Goal: Task Accomplishment & Management: Manage account settings

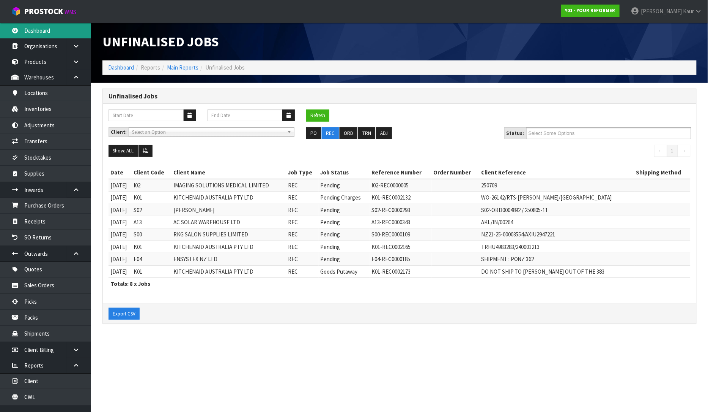
click at [44, 30] on link "Dashboard" at bounding box center [45, 31] width 91 height 16
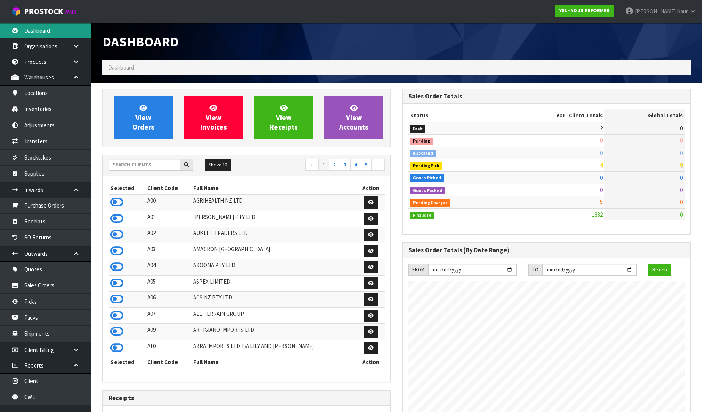
scroll to position [575, 300]
click at [133, 161] on input "text" at bounding box center [145, 165] width 72 height 12
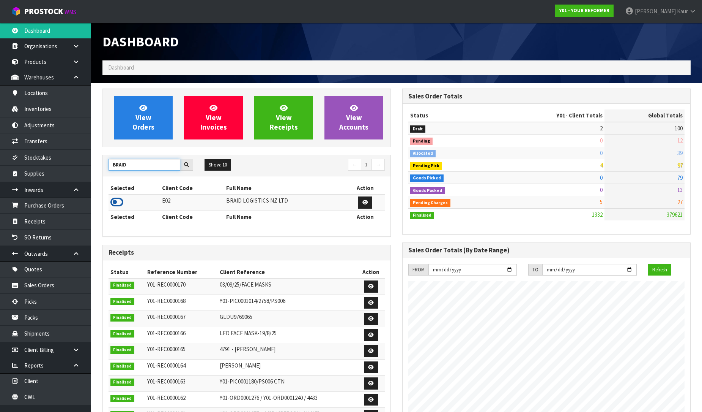
type input "BRAID"
click at [113, 204] on icon at bounding box center [116, 201] width 13 height 11
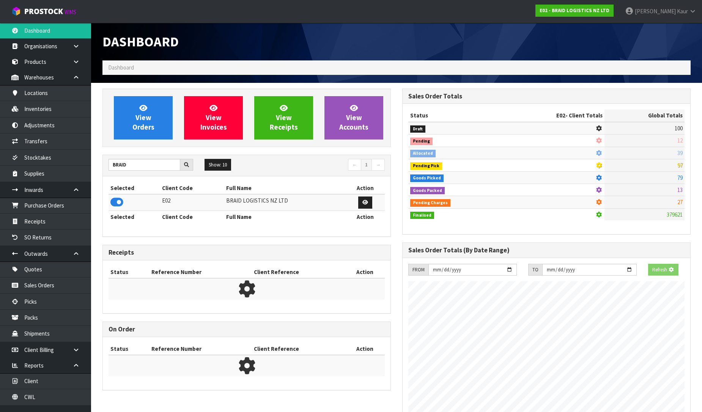
scroll to position [489, 300]
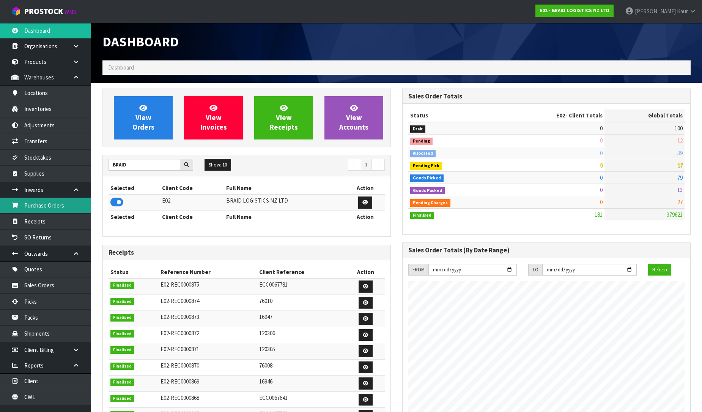
click at [69, 209] on link "Purchase Orders" at bounding box center [45, 205] width 91 height 16
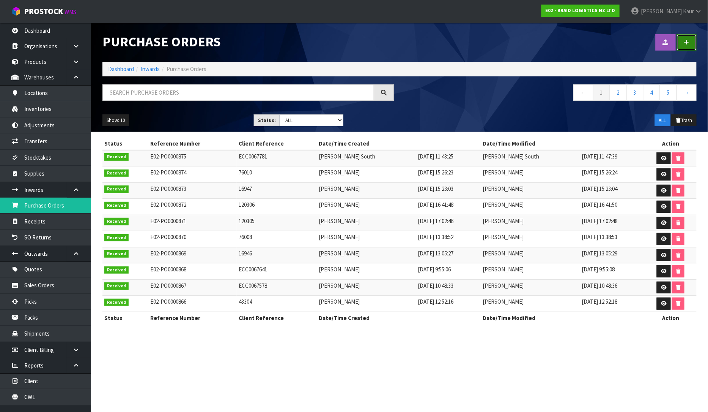
click at [682, 44] on link at bounding box center [687, 42] width 20 height 16
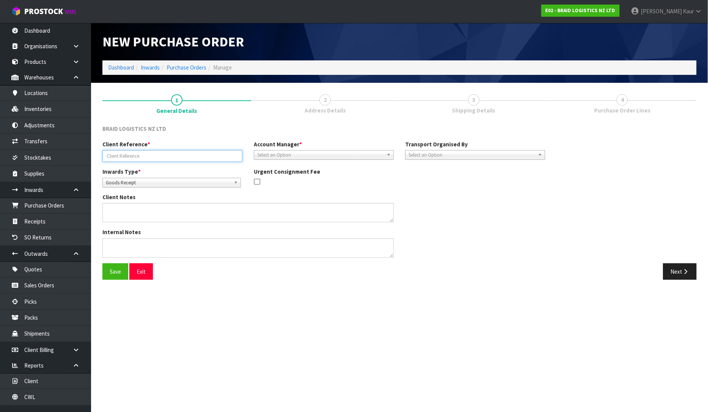
click at [160, 159] on input "text" at bounding box center [173, 156] width 140 height 12
type input "120308"
click at [275, 158] on span "Select an Option" at bounding box center [320, 154] width 126 height 9
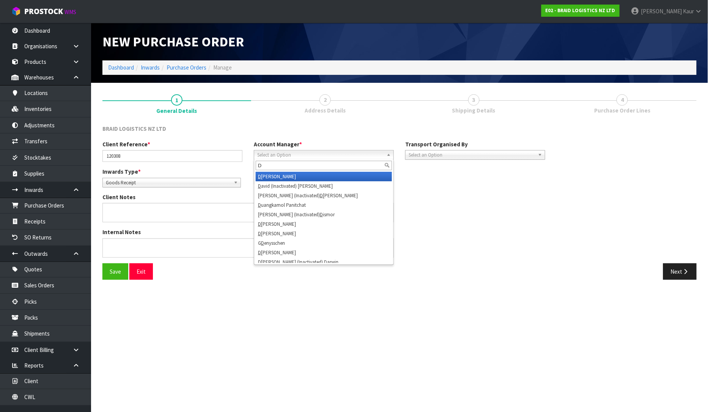
type input "D"
click at [274, 172] on li "D [PERSON_NAME]" at bounding box center [324, 176] width 136 height 9
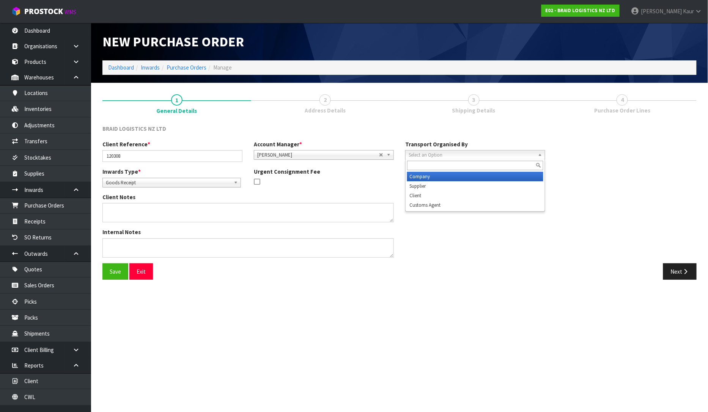
click at [422, 150] on span "Select an Option" at bounding box center [472, 154] width 126 height 9
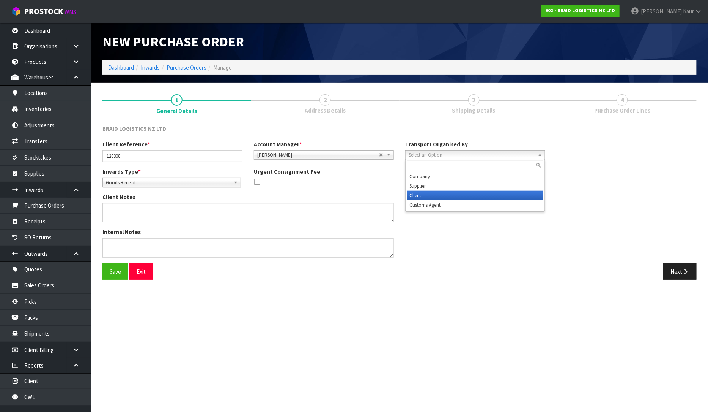
drag, startPoint x: 434, startPoint y: 197, endPoint x: 708, endPoint y: 160, distance: 276.5
click at [435, 197] on li "Client" at bounding box center [475, 195] width 136 height 9
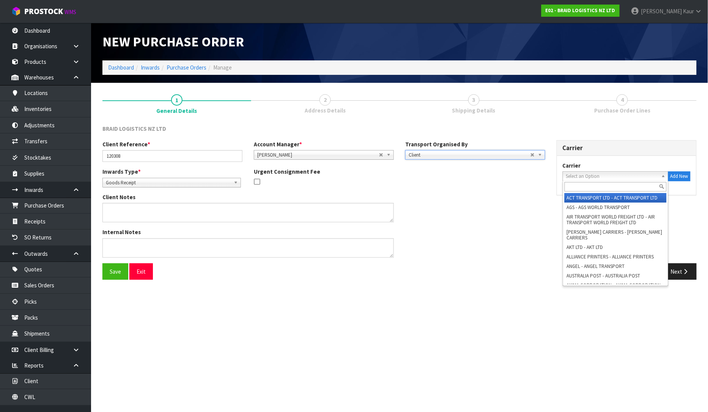
click at [594, 173] on span "Select an Option" at bounding box center [612, 176] width 92 height 9
click at [571, 188] on input "text" at bounding box center [616, 186] width 102 height 9
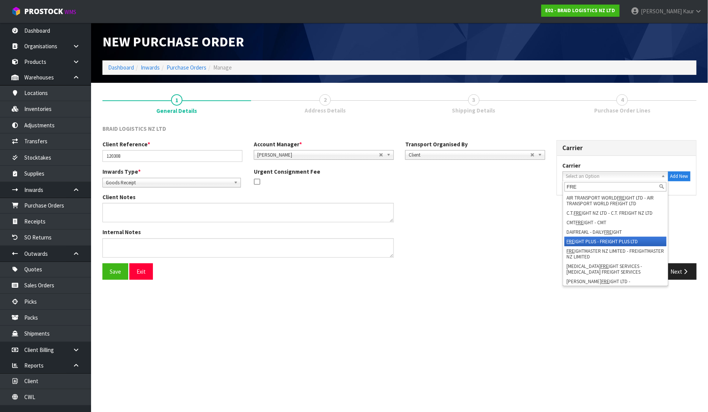
type input "FRE"
click at [609, 237] on li "FRE IGHT PLUS - FREIGHT PLUS LTD" at bounding box center [616, 241] width 102 height 9
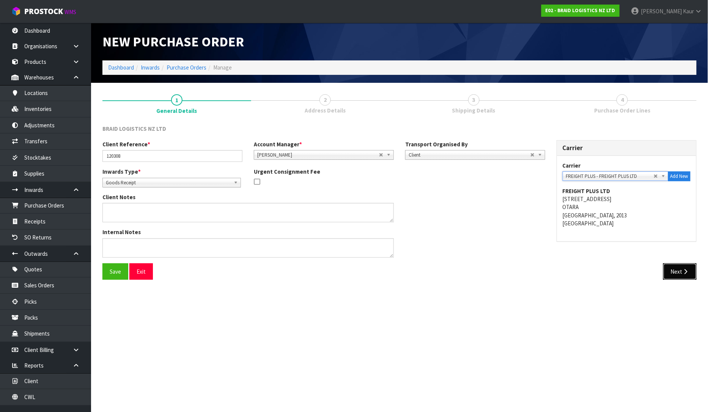
click at [673, 270] on button "Next" at bounding box center [680, 271] width 33 height 16
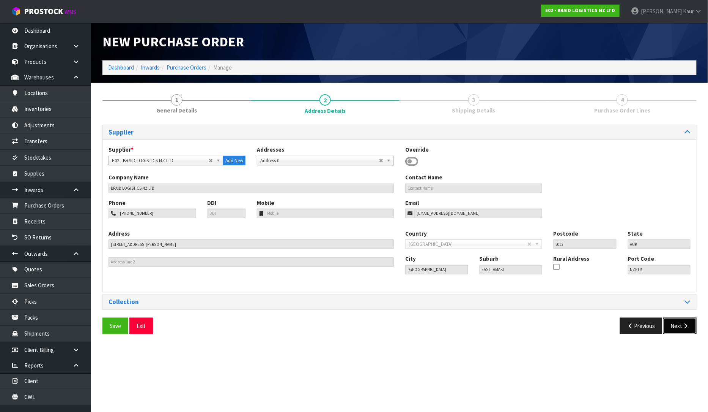
click at [678, 325] on button "Next" at bounding box center [680, 325] width 33 height 16
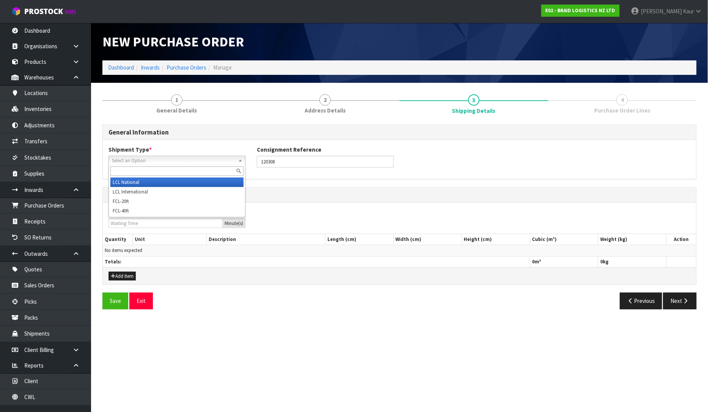
click at [135, 159] on span "Select an Option" at bounding box center [173, 160] width 123 height 9
click at [136, 181] on li "LCL National" at bounding box center [176, 181] width 133 height 9
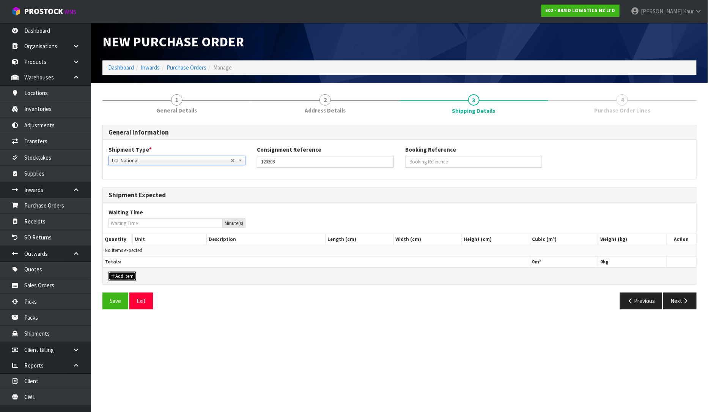
click at [126, 276] on button "Add Item" at bounding box center [122, 275] width 27 height 9
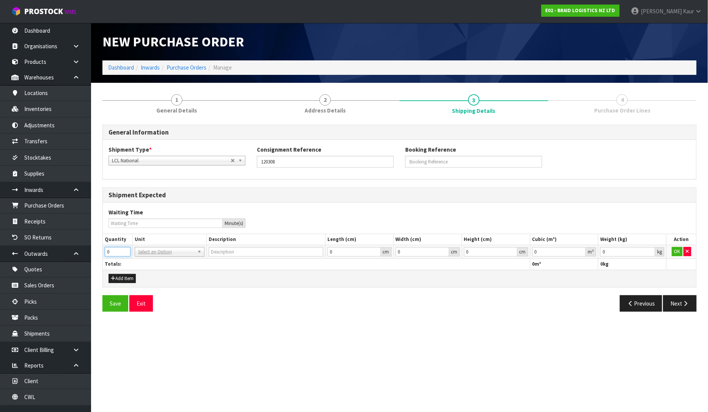
drag, startPoint x: 118, startPoint y: 251, endPoint x: 85, endPoint y: 258, distance: 34.5
click at [85, 258] on body "Toggle navigation ProStock WMS E02 - BRAID LOGISTICS NZ LTD [PERSON_NAME] Logou…" at bounding box center [354, 206] width 708 height 412
type input "4"
type input "BAG"
type input "0.000001"
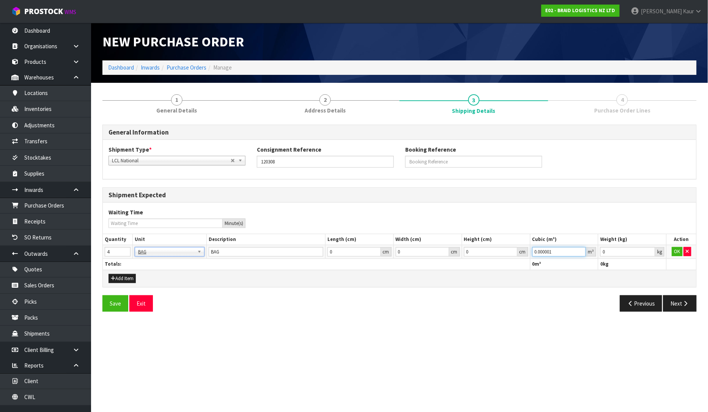
click at [582, 251] on input "0.000001" at bounding box center [560, 251] width 54 height 9
type input "0.001"
click at [648, 248] on input "0.001" at bounding box center [628, 251] width 55 height 9
click at [680, 252] on button "OK" at bounding box center [677, 251] width 11 height 9
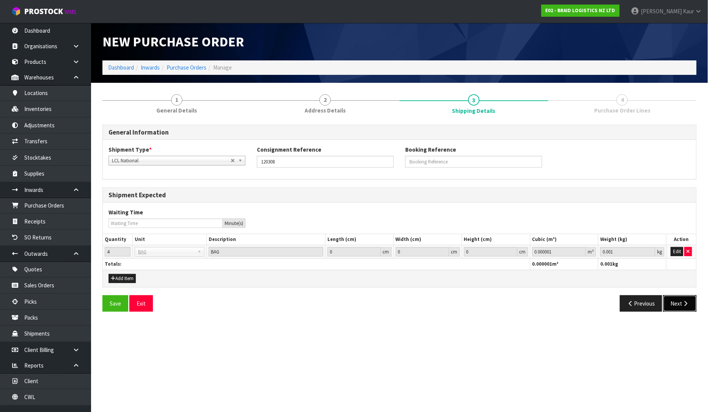
click at [676, 302] on button "Next" at bounding box center [680, 303] width 33 height 16
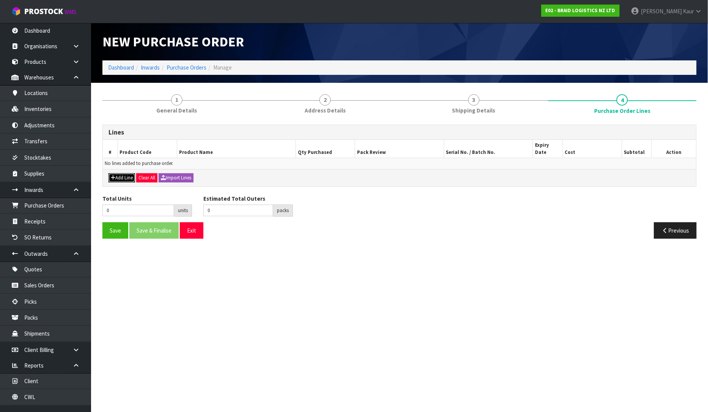
click at [125, 173] on button "Add Line" at bounding box center [122, 177] width 27 height 9
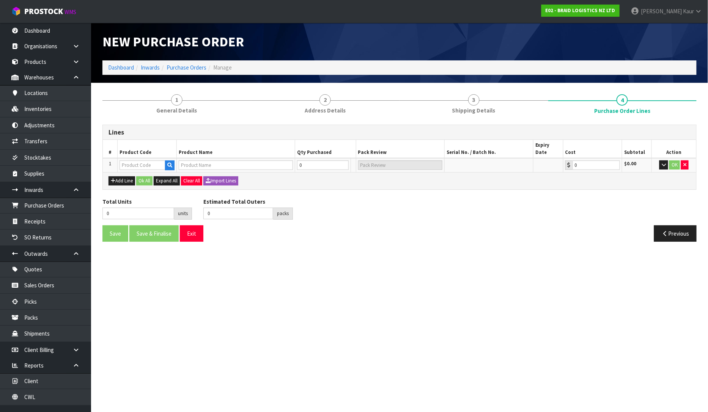
click at [135, 158] on td at bounding box center [147, 165] width 59 height 14
click at [132, 160] on input "text" at bounding box center [143, 164] width 46 height 9
type input "BR"
click at [142, 192] on link "BR -ROT-BAG" at bounding box center [150, 191] width 60 height 10
type input "BR-ROT-BAG"
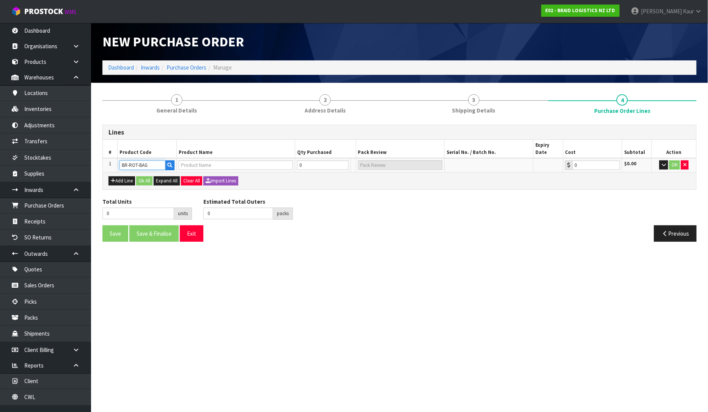
type input "BS ROTORUA-BAG RUBBER CHIPS"
type input "0.00"
click at [309, 161] on input "0" at bounding box center [319, 164] width 46 height 9
type input "4"
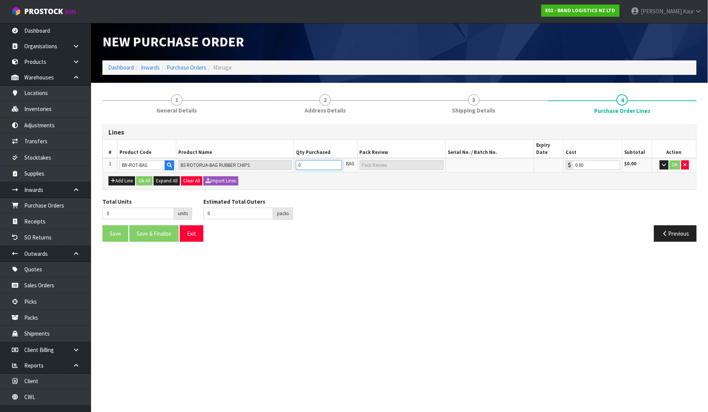
type input "4 PLT"
type input "4"
click at [675, 161] on button "OK" at bounding box center [675, 164] width 11 height 9
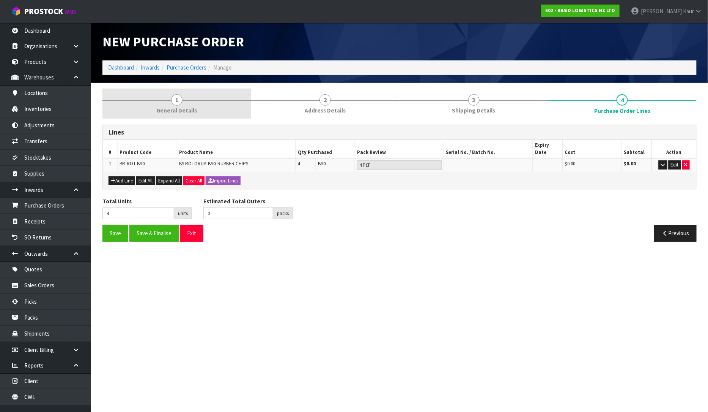
click at [159, 103] on link "1 General Details" at bounding box center [177, 103] width 149 height 30
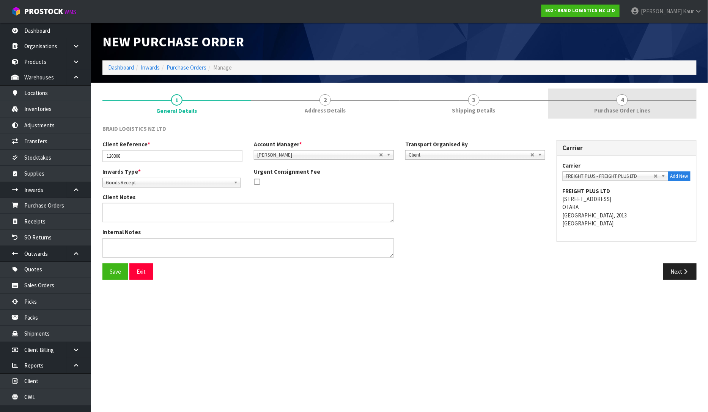
click at [637, 114] on span "Purchase Order Lines" at bounding box center [623, 110] width 56 height 8
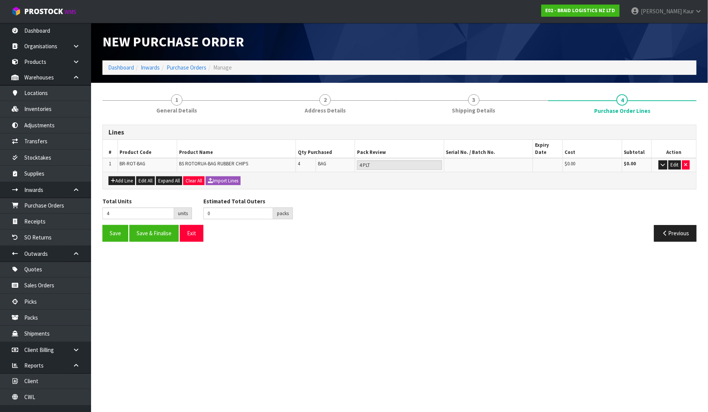
click at [166, 234] on div "Save Save & Finalise Exit Previous" at bounding box center [400, 236] width 606 height 22
click at [150, 225] on button "Save & Finalise" at bounding box center [153, 233] width 49 height 16
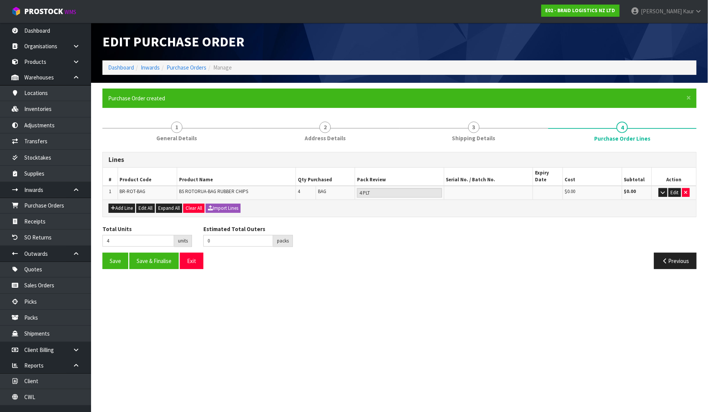
type input "0"
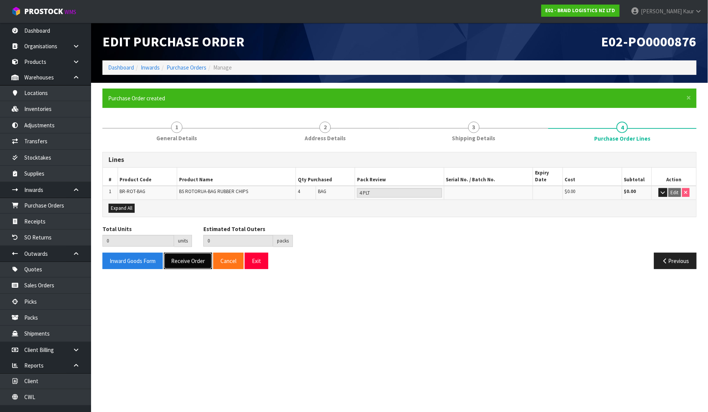
click at [199, 252] on button "Receive Order" at bounding box center [188, 260] width 48 height 16
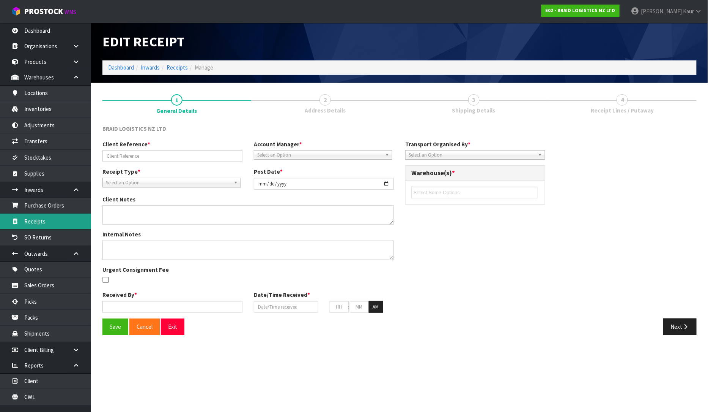
type input "120308"
type input "[DATE]"
type input "[PERSON_NAME]"
type input "[DATE]"
type input "04"
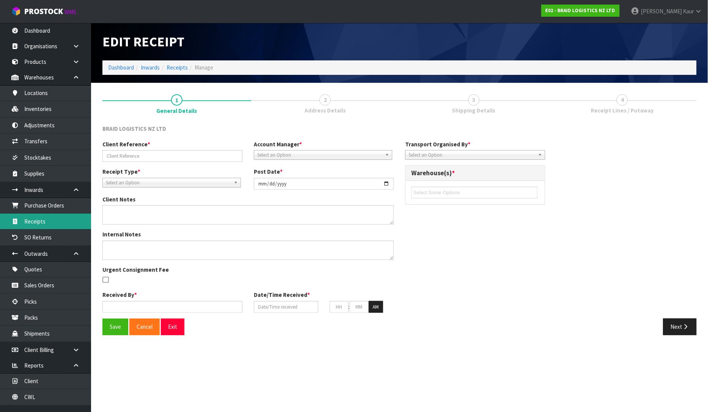
type input "41"
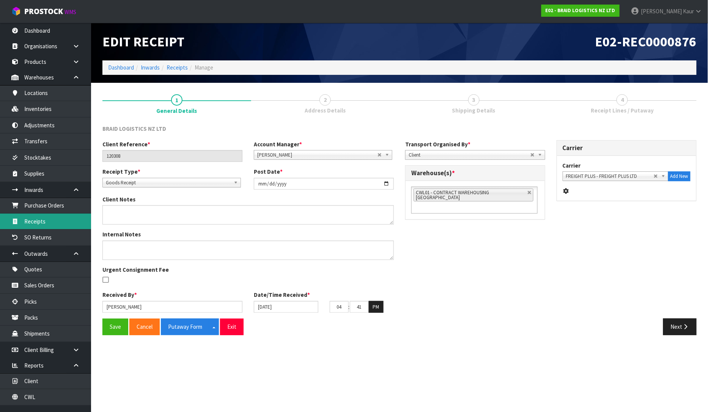
click at [32, 222] on link "Receipts" at bounding box center [45, 221] width 91 height 16
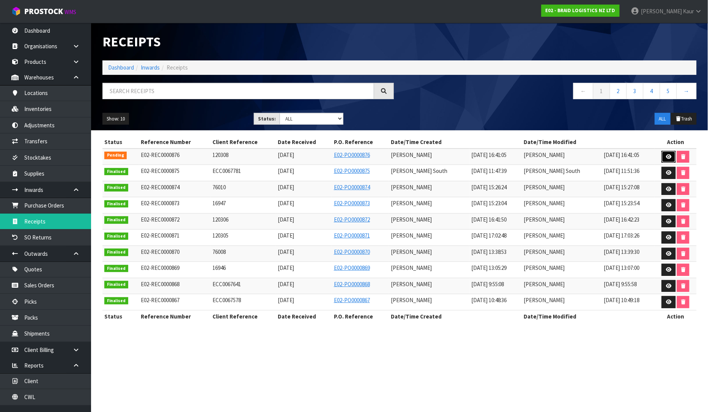
click at [668, 159] on link at bounding box center [669, 157] width 14 height 12
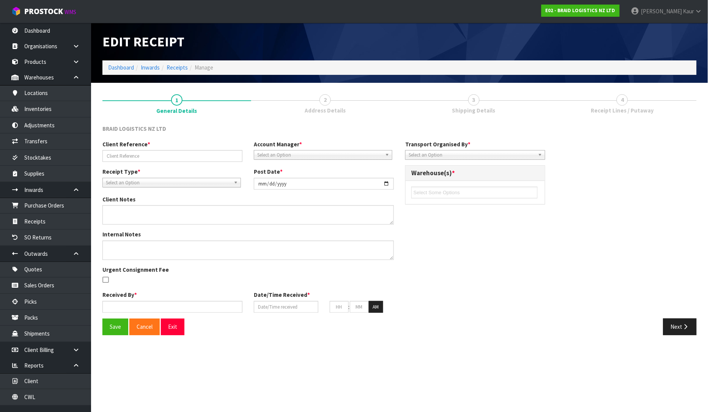
type input "120308"
type input "[DATE]"
type input "[PERSON_NAME]"
type input "[DATE]"
type input "04"
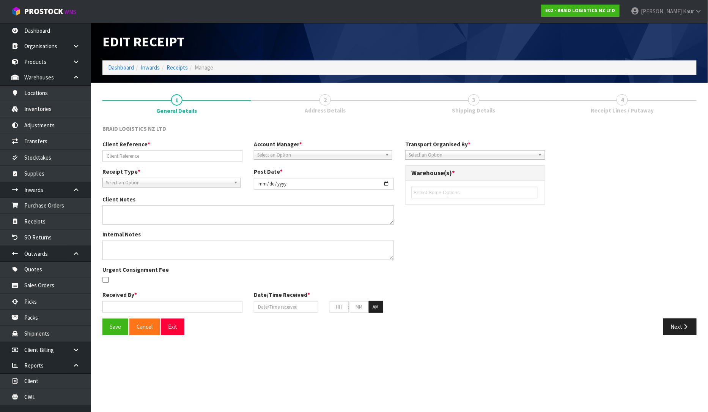
type input "41"
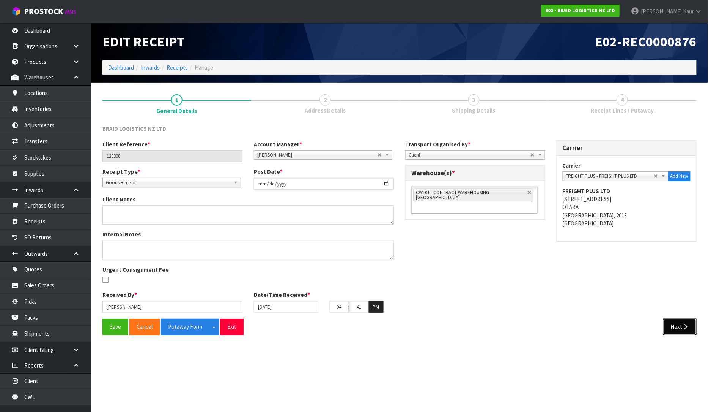
click at [689, 329] on icon "button" at bounding box center [686, 326] width 7 height 6
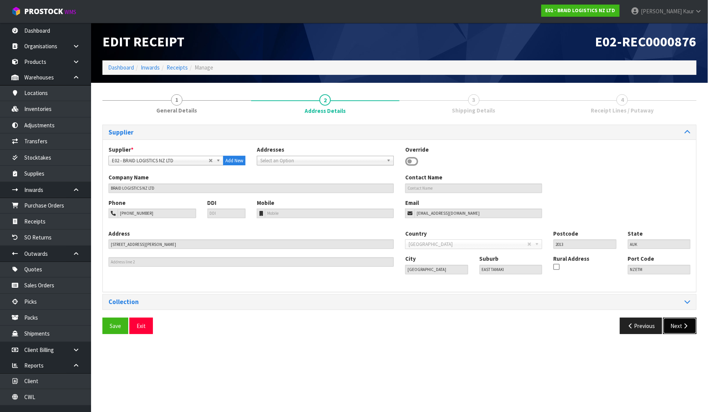
click at [678, 329] on button "Next" at bounding box center [680, 325] width 33 height 16
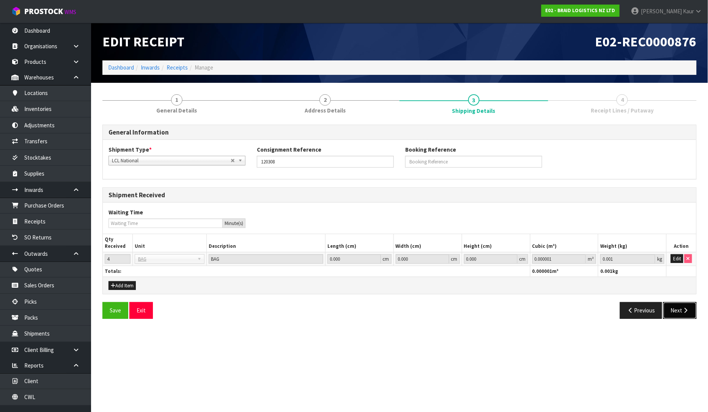
click at [685, 314] on button "Next" at bounding box center [680, 310] width 33 height 16
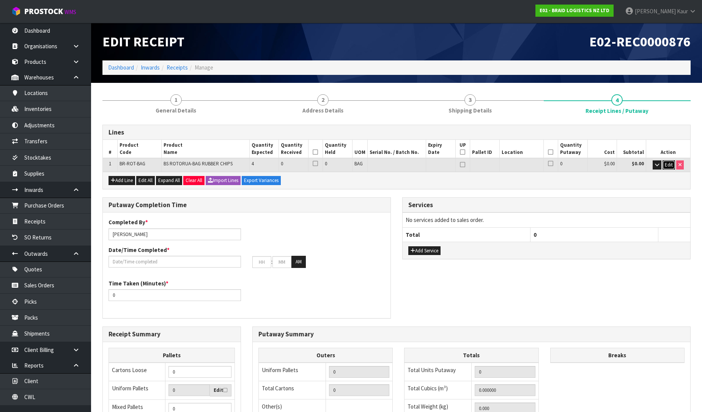
click at [669, 165] on span "Edit" at bounding box center [669, 164] width 8 height 6
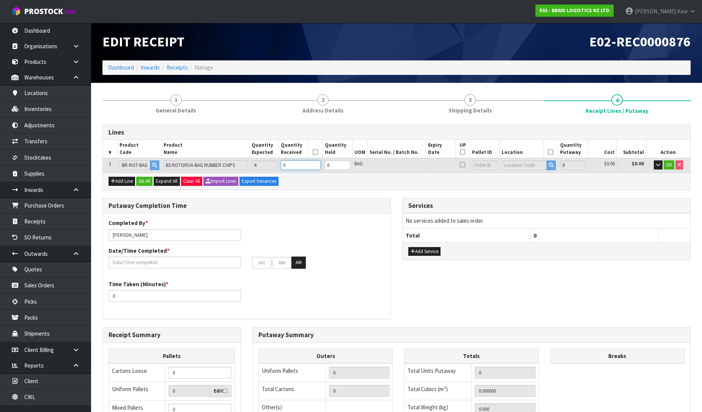
click at [290, 162] on input "0" at bounding box center [301, 164] width 40 height 9
type input "4"
type input "2800"
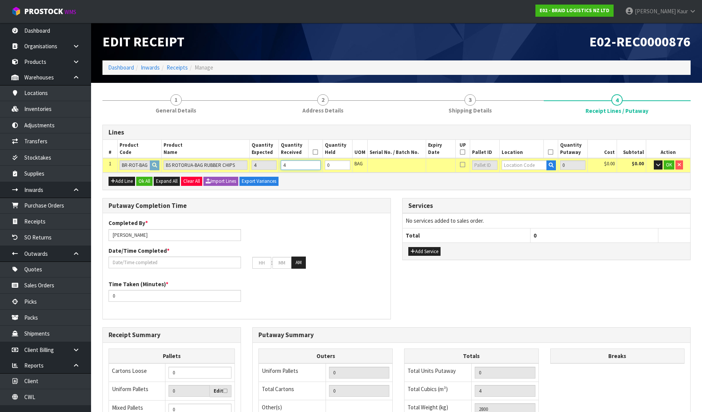
type input "4"
click at [511, 167] on input "text" at bounding box center [525, 164] width 46 height 9
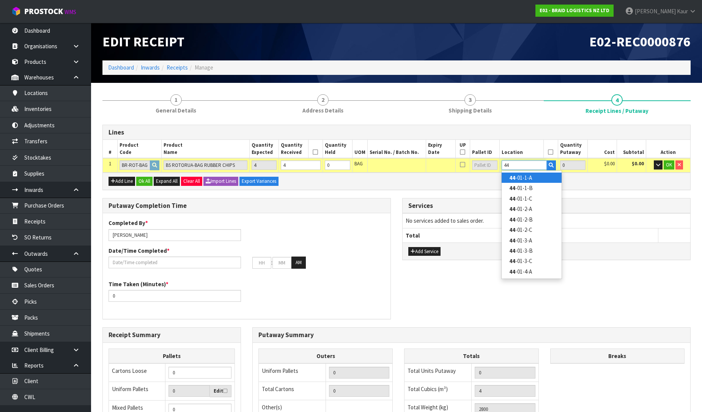
type input "44"
click at [537, 177] on link "44 -01-1-A" at bounding box center [532, 177] width 60 height 10
type input "4"
type input "44-01-1-A"
type input "4"
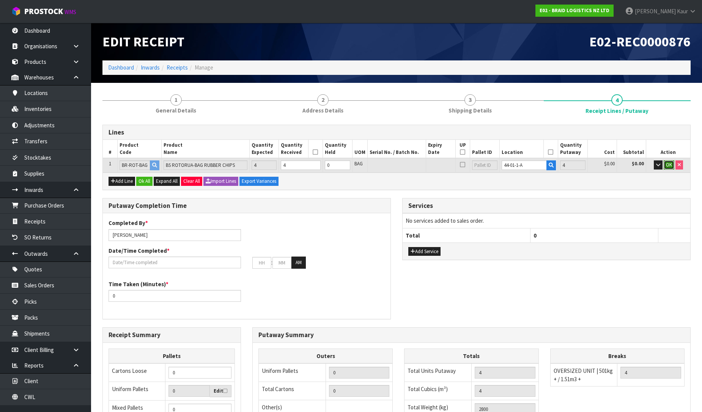
click at [670, 166] on span "OK" at bounding box center [669, 164] width 6 height 6
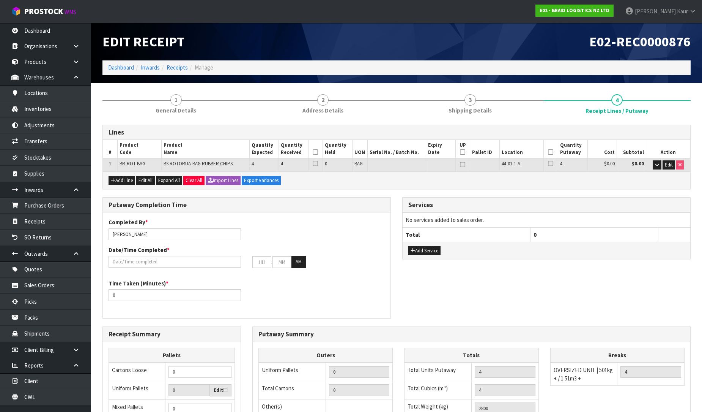
click at [314, 152] on icon at bounding box center [315, 152] width 5 height 0
click at [553, 152] on icon at bounding box center [550, 152] width 5 height 0
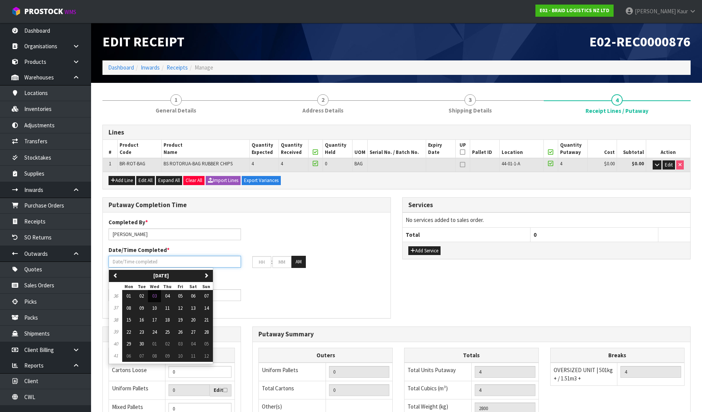
click at [130, 261] on input "text" at bounding box center [175, 262] width 132 height 12
click at [160, 298] on button "03" at bounding box center [154, 296] width 13 height 12
type input "[DATE]"
type input "12"
type input "00"
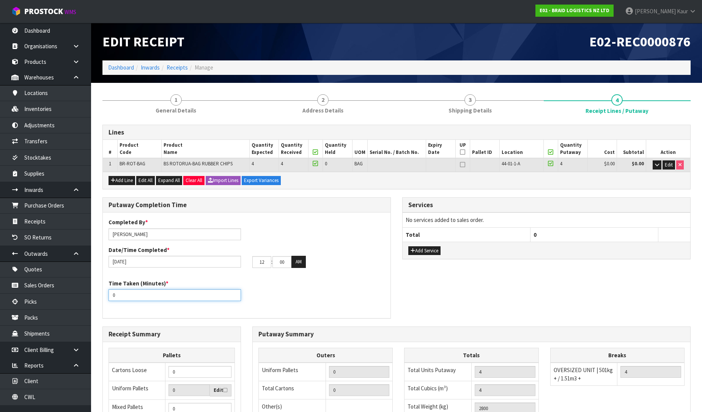
drag, startPoint x: 124, startPoint y: 298, endPoint x: 98, endPoint y: 302, distance: 26.6
click at [97, 303] on div "Putaway Completion Time Completed By * [PERSON_NAME] Date/Time Completed * [DAT…" at bounding box center [247, 261] width 300 height 129
type input "10"
drag, startPoint x: 268, startPoint y: 261, endPoint x: 242, endPoint y: 263, distance: 26.0
click at [242, 263] on div "[DATE] 12 : 00 : 00 AM" at bounding box center [247, 262] width 288 height 12
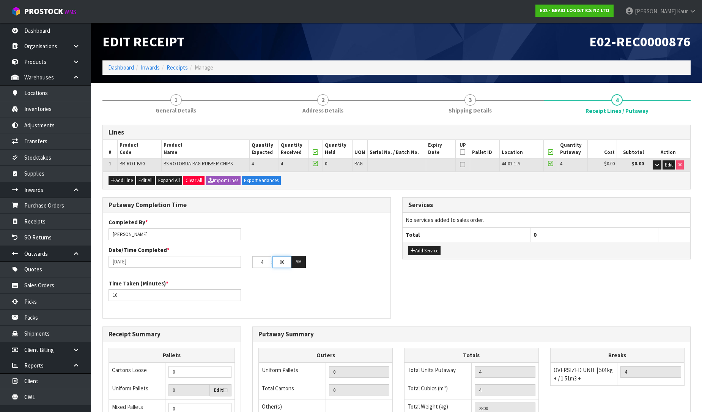
type input "04"
drag, startPoint x: 288, startPoint y: 260, endPoint x: 239, endPoint y: 271, distance: 49.8
click at [239, 271] on div "Completed By * [PERSON_NAME] Date/Time Completed * [DATE] 04 : 00 : 00 AM" at bounding box center [247, 245] width 288 height 55
type input "41"
click at [302, 260] on button "AM" at bounding box center [299, 262] width 14 height 12
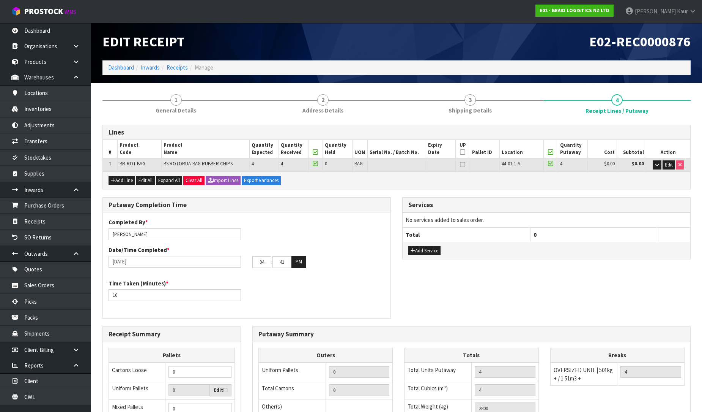
drag, startPoint x: 185, startPoint y: 115, endPoint x: 507, endPoint y: 85, distance: 323.0
click at [183, 114] on link "1 General Details" at bounding box center [176, 103] width 147 height 30
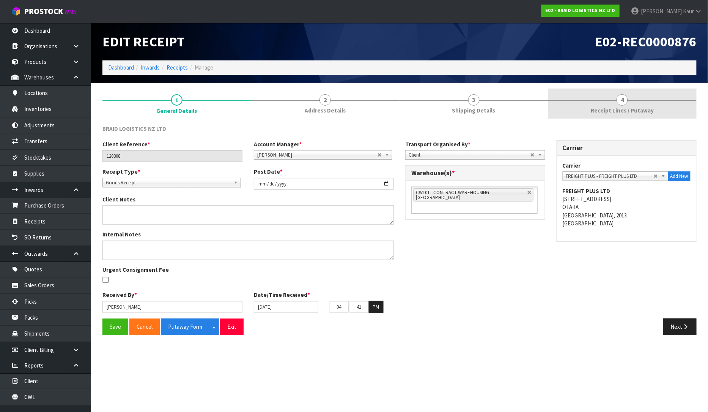
click at [637, 107] on span "Receipt Lines / Putaway" at bounding box center [622, 110] width 63 height 8
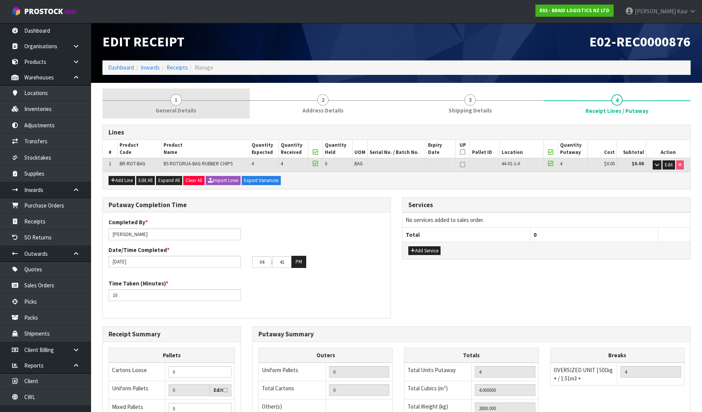
click at [180, 96] on span "1" at bounding box center [175, 99] width 11 height 11
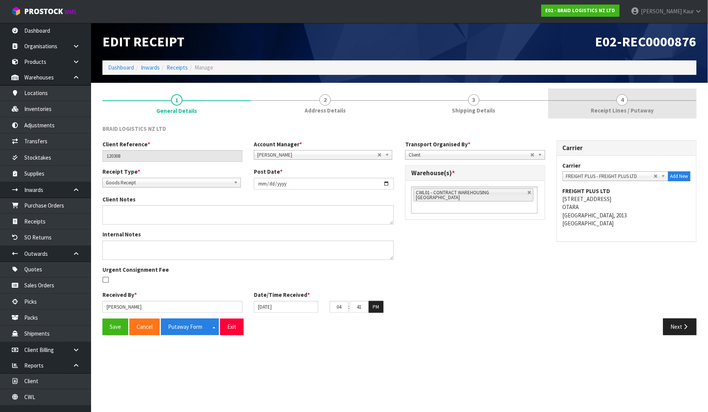
click at [628, 99] on span "4" at bounding box center [622, 99] width 11 height 11
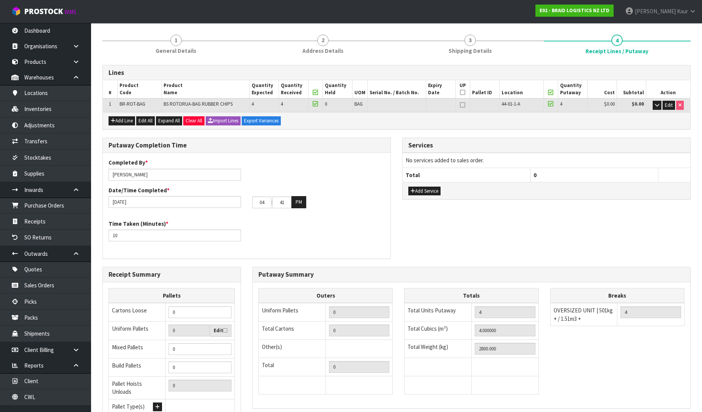
scroll to position [128, 0]
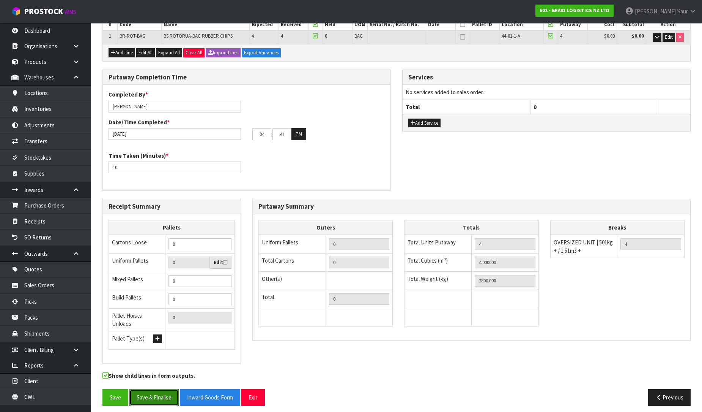
click at [154, 394] on button "Save & Finalise" at bounding box center [153, 397] width 49 height 16
click at [144, 389] on button "Save & Finalise" at bounding box center [153, 397] width 49 height 16
click at [287, 138] on input "41" at bounding box center [282, 134] width 19 height 12
type input "42"
click at [158, 395] on button "Save & Finalise" at bounding box center [153, 397] width 49 height 16
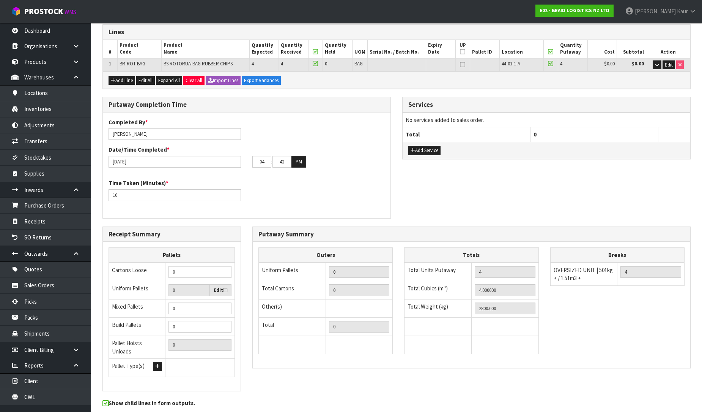
scroll to position [0, 0]
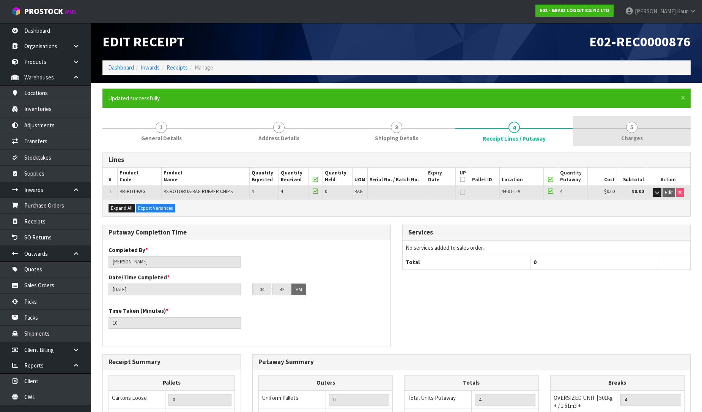
click at [635, 139] on span "Charges" at bounding box center [632, 138] width 22 height 8
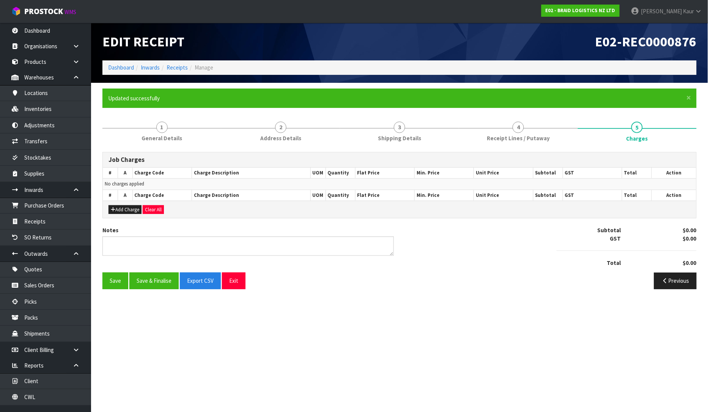
click at [145, 256] on div "Notes" at bounding box center [248, 243] width 303 height 35
click at [148, 250] on div "Job Charges # A Charge Code Charge Description UOM Quantity Flat Price Min. Pri…" at bounding box center [400, 223] width 595 height 143
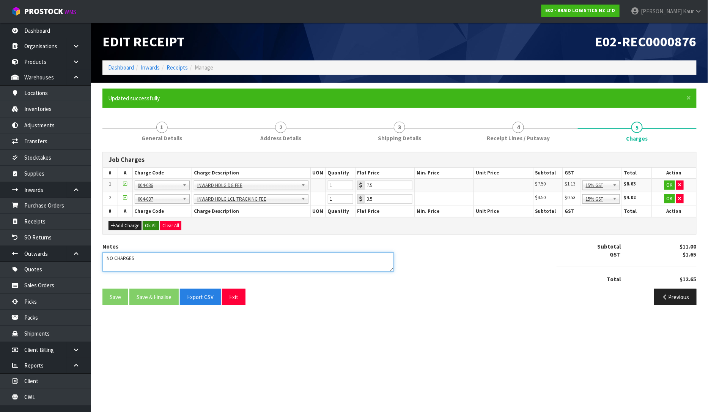
type textarea "NO CHARGES"
click at [147, 224] on button "Ok All" at bounding box center [151, 225] width 16 height 9
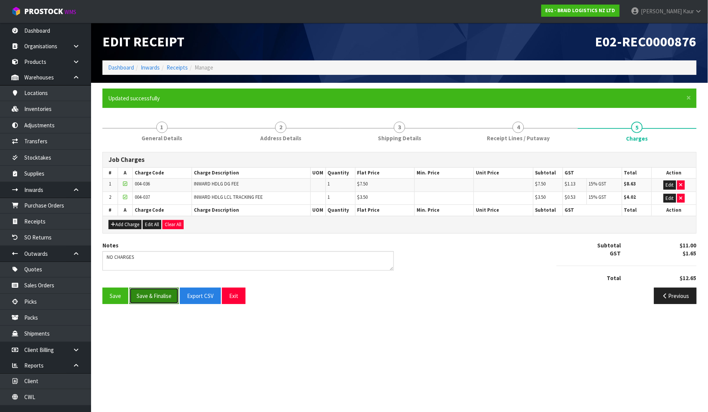
click at [156, 301] on button "Save & Finalise" at bounding box center [153, 295] width 49 height 16
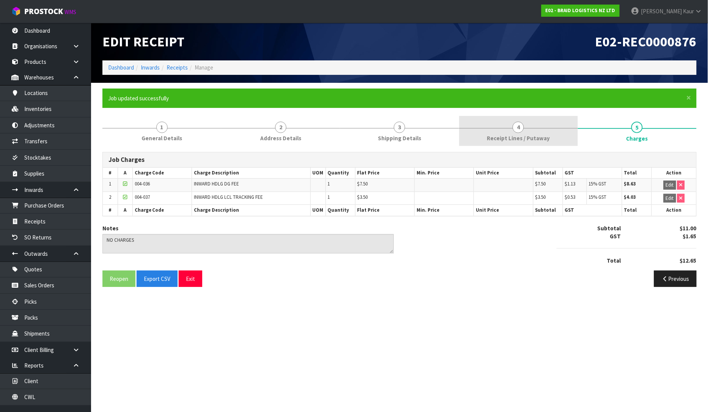
click at [481, 140] on link "4 Receipt Lines / Putaway" at bounding box center [518, 131] width 119 height 30
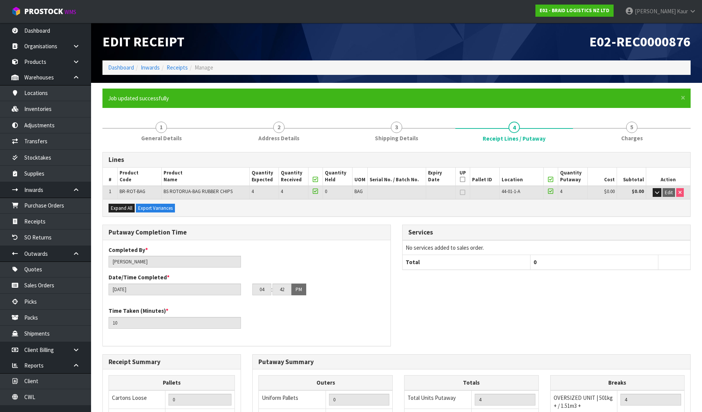
scroll to position [155, 0]
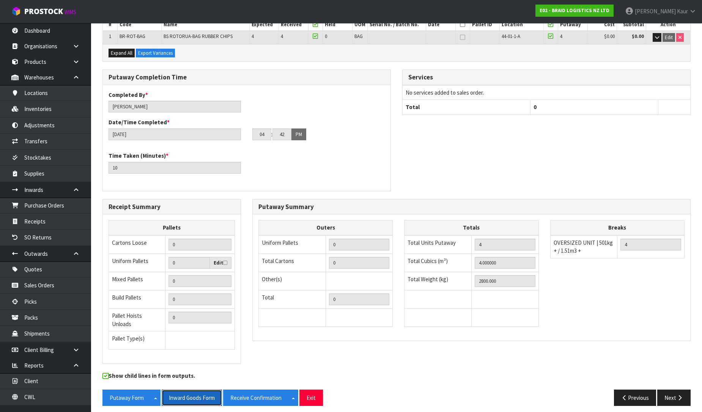
click at [198, 398] on button "Inward Goods Form" at bounding box center [192, 397] width 60 height 16
click at [23, 405] on ul "Dashboard Organisations Clients Consignees Carriers Products Categories Serial …" at bounding box center [45, 217] width 91 height 389
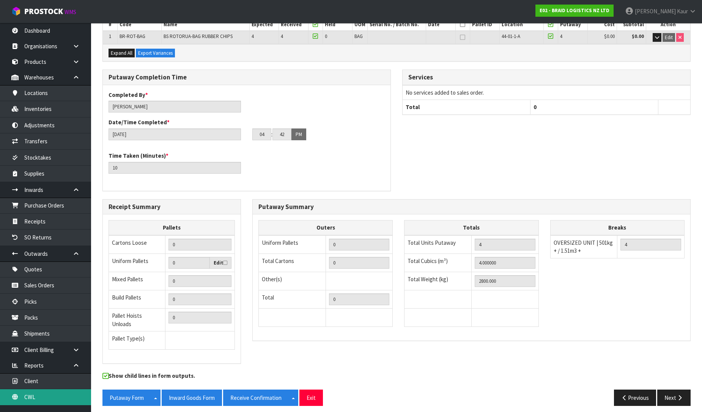
click at [33, 398] on link "CWL" at bounding box center [45, 397] width 91 height 16
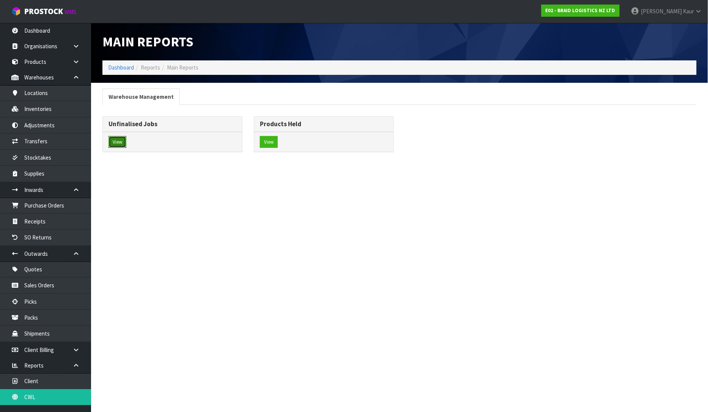
click at [121, 141] on button "View" at bounding box center [118, 142] width 18 height 12
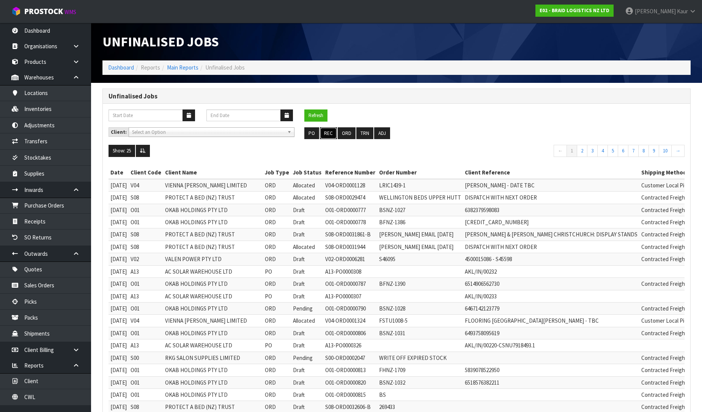
click at [329, 133] on button "REC" at bounding box center [328, 133] width 17 height 12
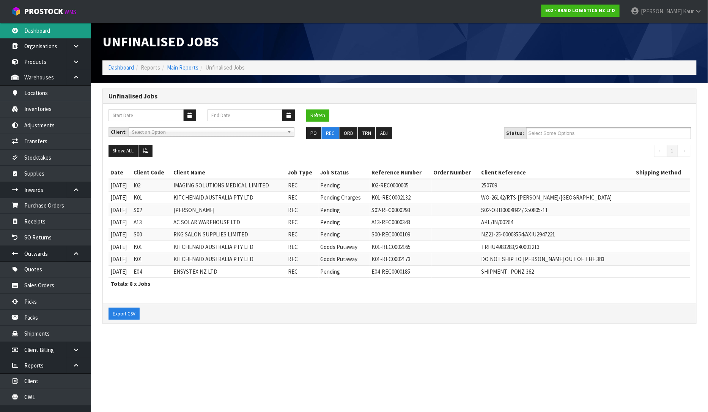
click at [61, 28] on link "Dashboard" at bounding box center [45, 31] width 91 height 16
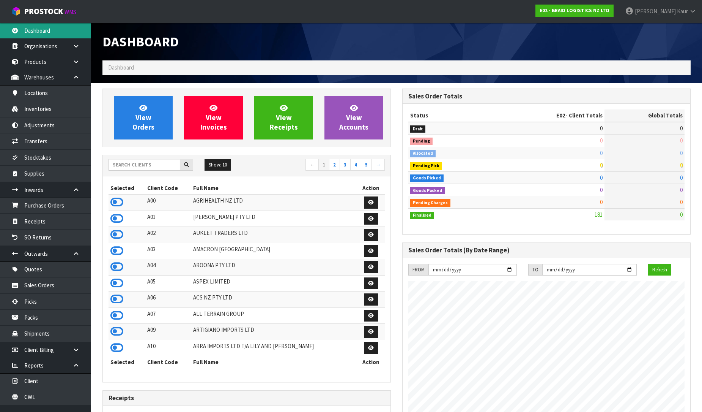
scroll to position [489, 300]
click at [164, 169] on input "text" at bounding box center [145, 165] width 72 height 12
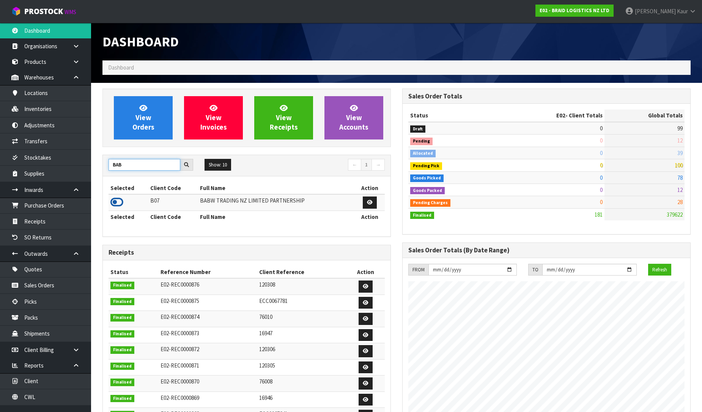
type input "BAB"
click at [115, 199] on icon at bounding box center [116, 201] width 13 height 11
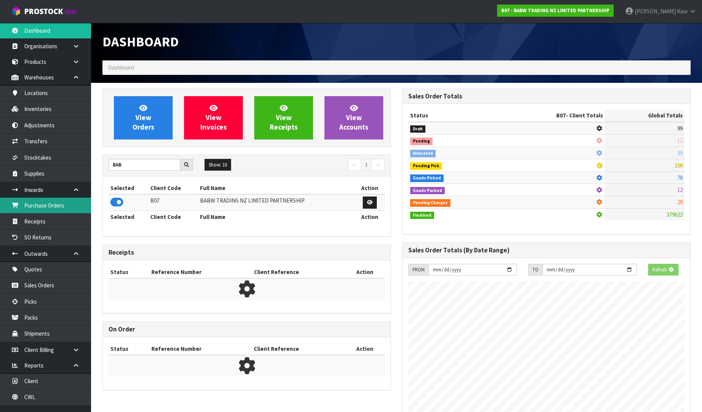
scroll to position [575, 300]
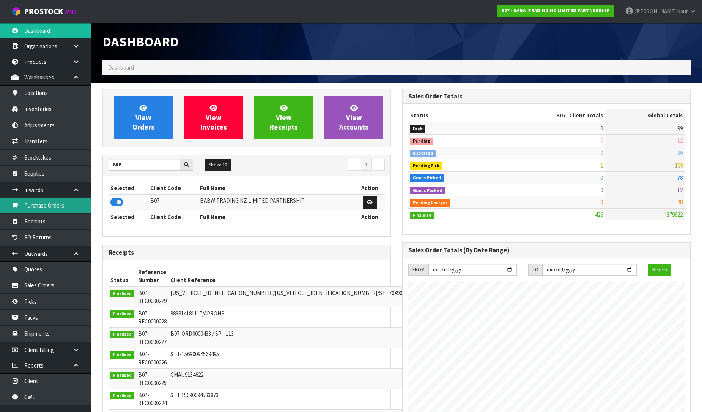
click at [47, 211] on link "Purchase Orders" at bounding box center [45, 205] width 91 height 16
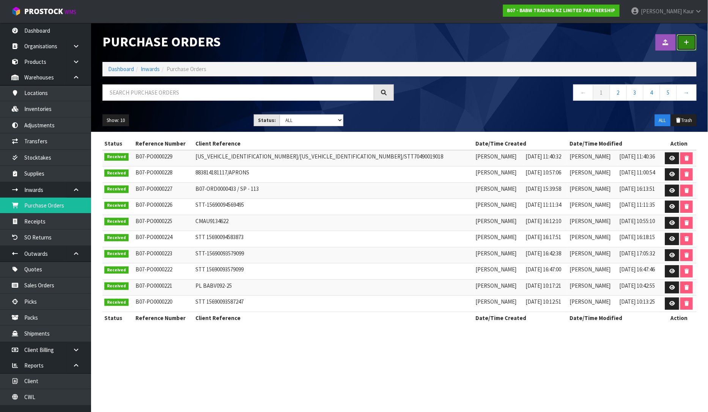
click at [690, 38] on link at bounding box center [687, 42] width 20 height 16
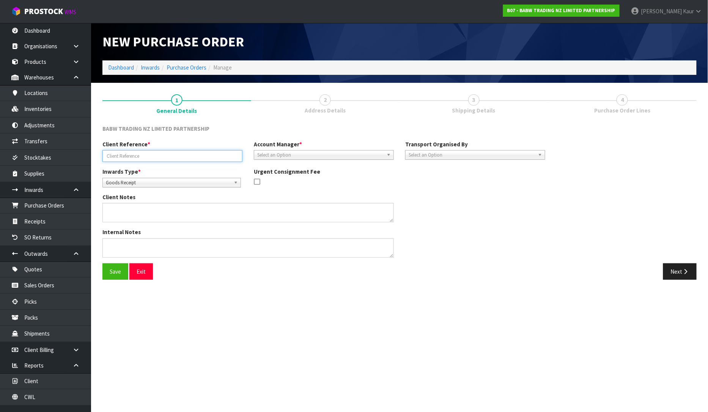
click at [112, 158] on input "text" at bounding box center [173, 156] width 140 height 12
paste input "STT 70490019018773"
type input "STT 70490019018773"
click at [275, 153] on span "Select an Option" at bounding box center [320, 154] width 126 height 9
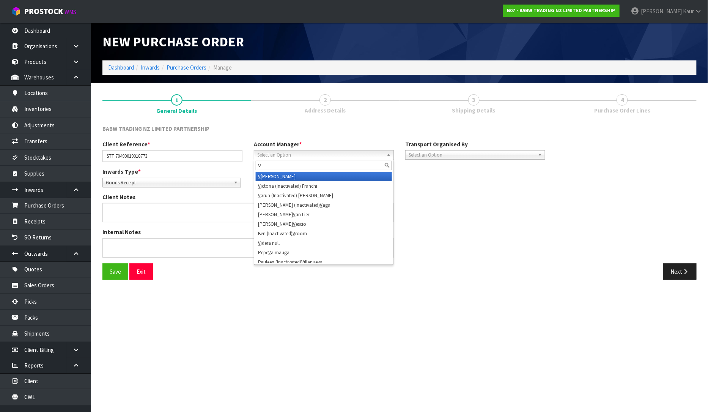
type input "V"
click at [274, 175] on li "V [PERSON_NAME]" at bounding box center [324, 176] width 136 height 9
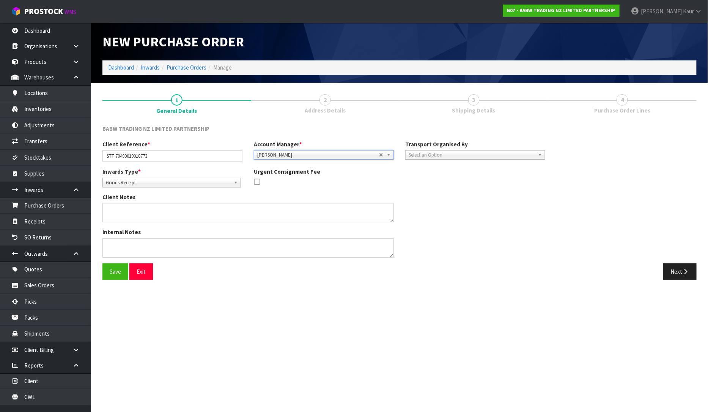
click at [475, 147] on div "Transport Organised By Company Supplier Client Customs Agent Select an Option" at bounding box center [475, 149] width 151 height 19
click at [466, 152] on span "Select an Option" at bounding box center [472, 154] width 126 height 9
click at [448, 192] on li "Client" at bounding box center [475, 195] width 136 height 9
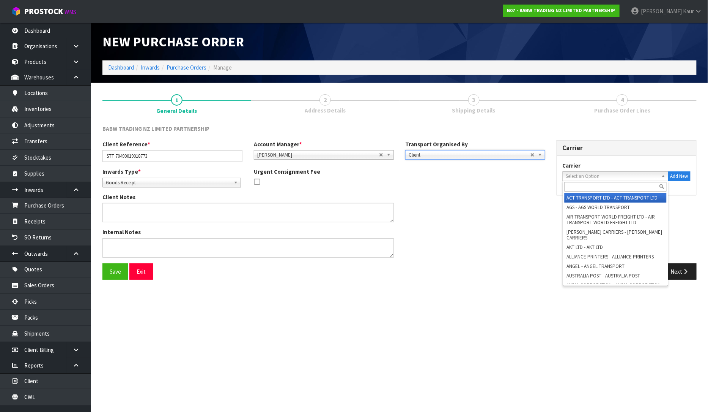
click at [637, 173] on span "Select an Option" at bounding box center [612, 176] width 92 height 9
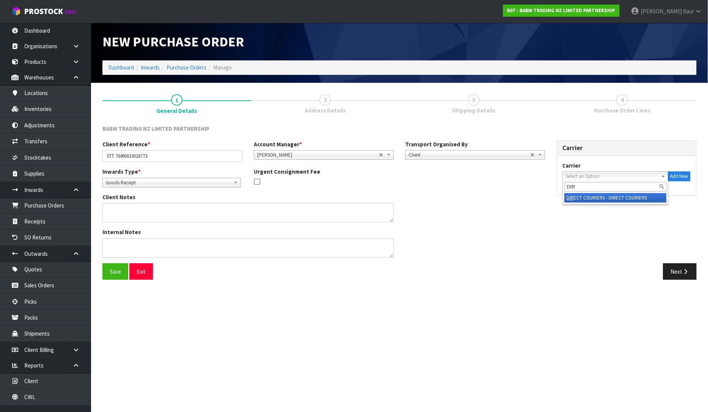
type input "DIR"
click at [629, 193] on li "DIR ECT COURIERS - DIRECT COURIERS" at bounding box center [616, 197] width 102 height 9
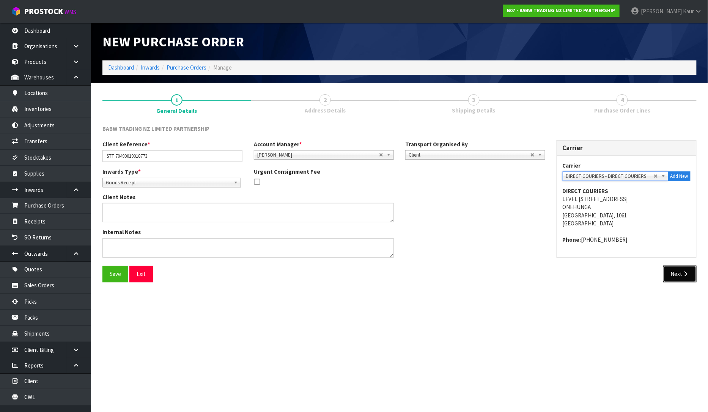
click at [679, 282] on button "Next" at bounding box center [680, 273] width 33 height 16
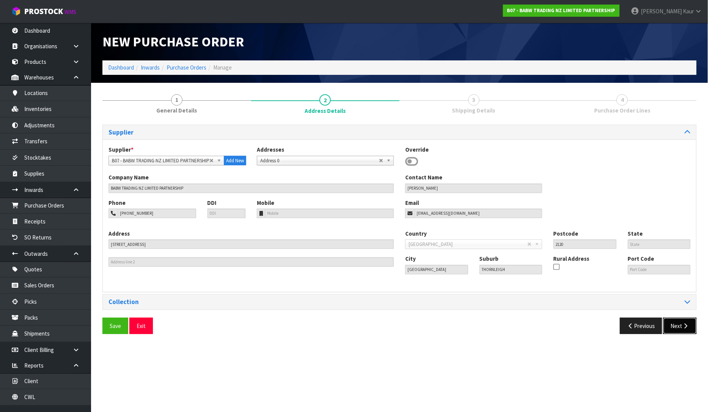
click at [678, 324] on button "Next" at bounding box center [680, 325] width 33 height 16
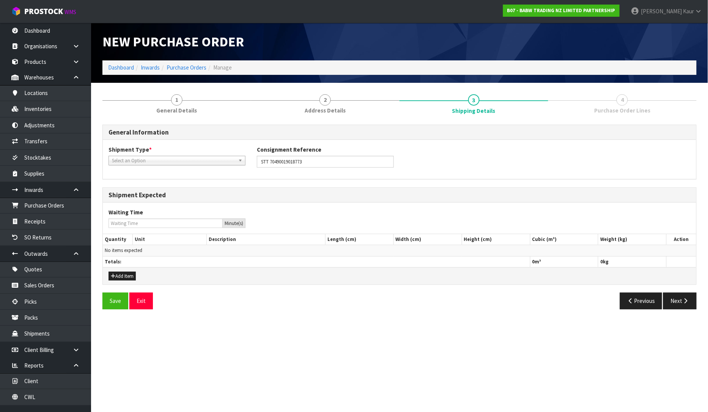
drag, startPoint x: 155, startPoint y: 160, endPoint x: 145, endPoint y: 176, distance: 18.6
click at [154, 160] on span "Select an Option" at bounding box center [173, 160] width 123 height 9
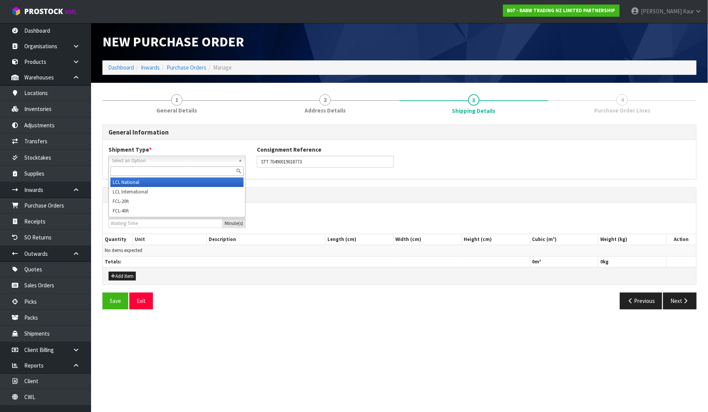
click at [143, 179] on li "LCL National" at bounding box center [176, 181] width 133 height 9
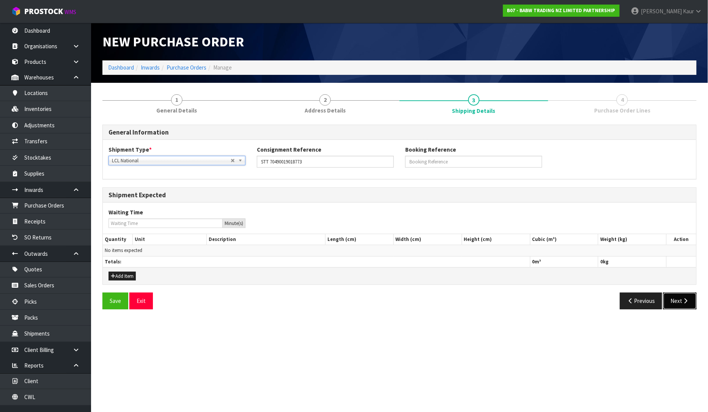
click at [683, 298] on icon "button" at bounding box center [686, 301] width 7 height 6
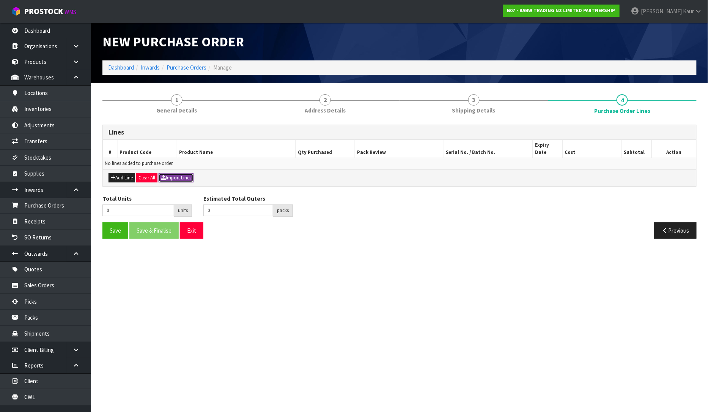
click at [188, 173] on button "Import Lines" at bounding box center [176, 177] width 35 height 9
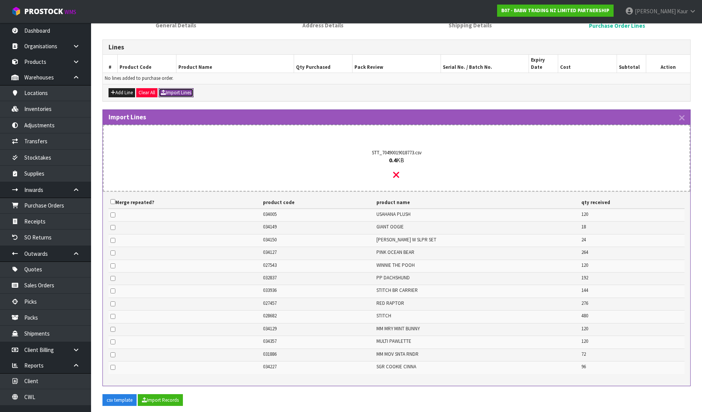
scroll to position [131, 0]
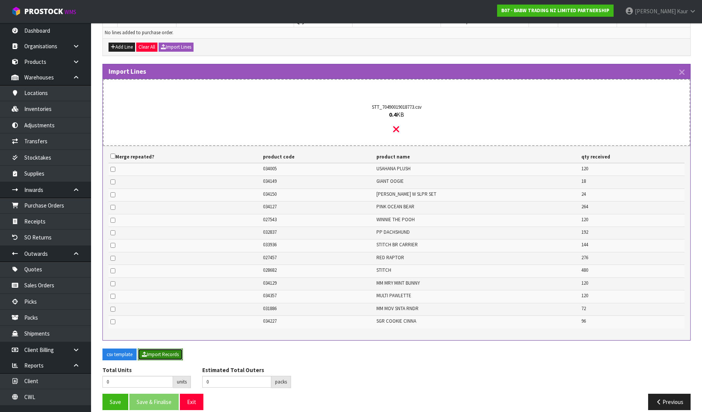
click at [161, 348] on button "Import Records" at bounding box center [160, 354] width 45 height 12
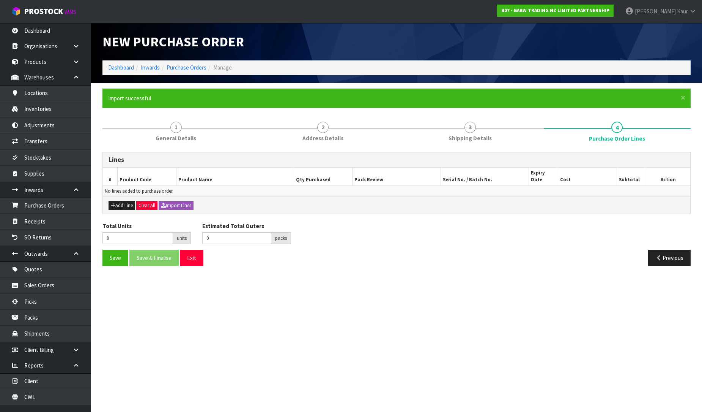
scroll to position [0, 0]
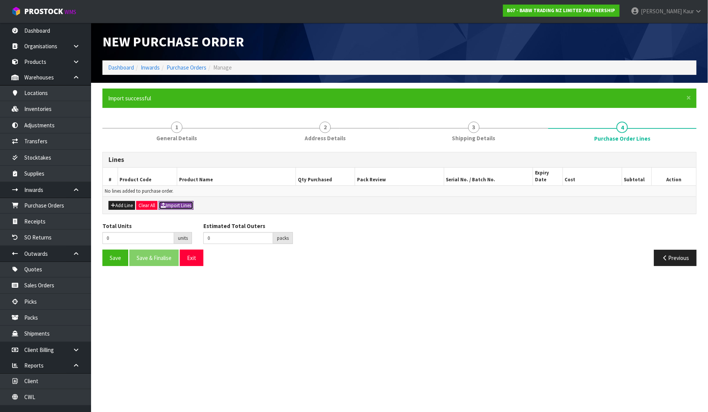
click at [166, 203] on icon "button" at bounding box center [163, 205] width 5 height 5
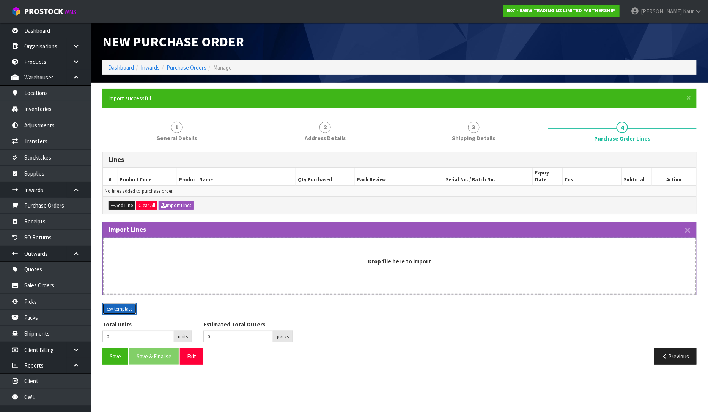
click at [117, 303] on button "csv template" at bounding box center [120, 309] width 34 height 12
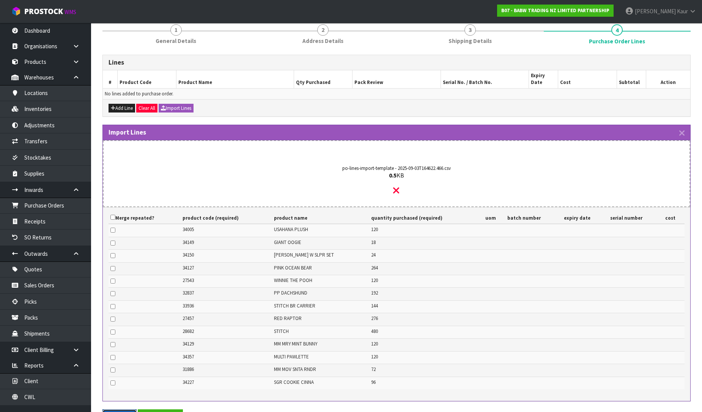
scroll to position [158, 0]
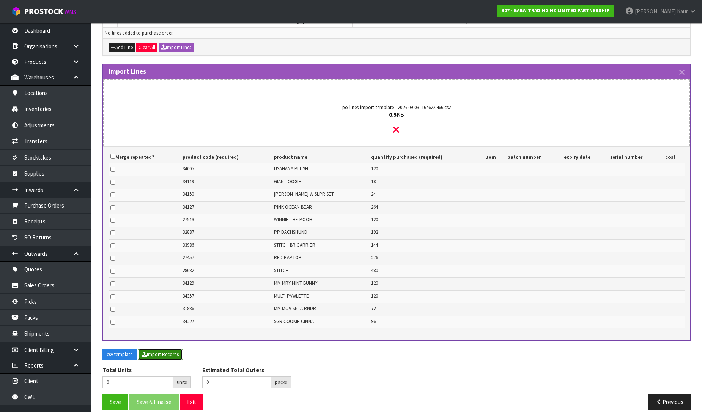
click at [162, 348] on button "Import Records" at bounding box center [160, 354] width 45 height 12
type input "2046"
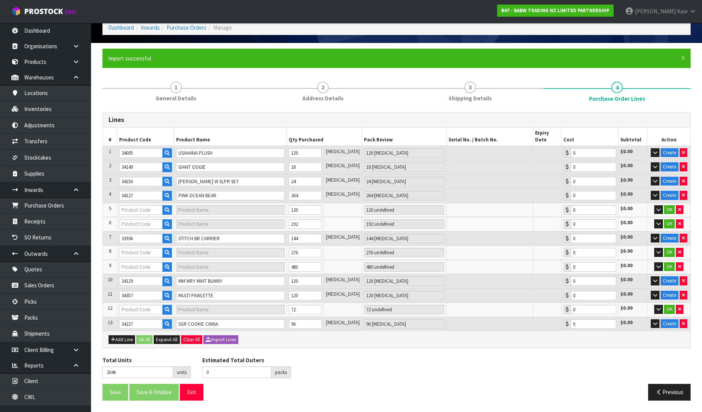
type input "92"
type input "27543"
type input "WINNIE THE POOH"
type input "10 CTN"
type input "0.00"
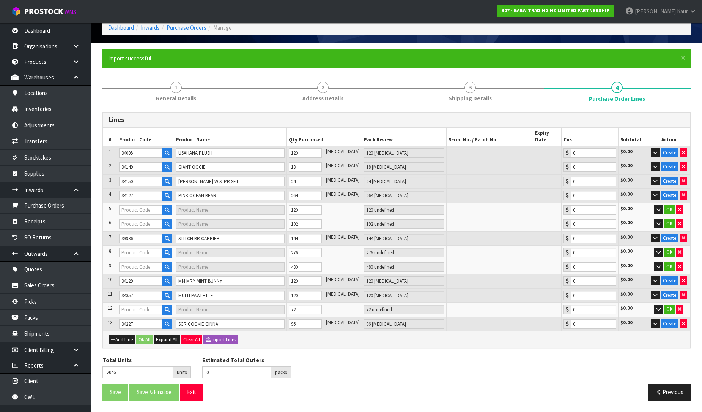
type input "32837"
type input "PP DACHSHUND"
type input "16 CTN"
type input "0.00"
type input "27457"
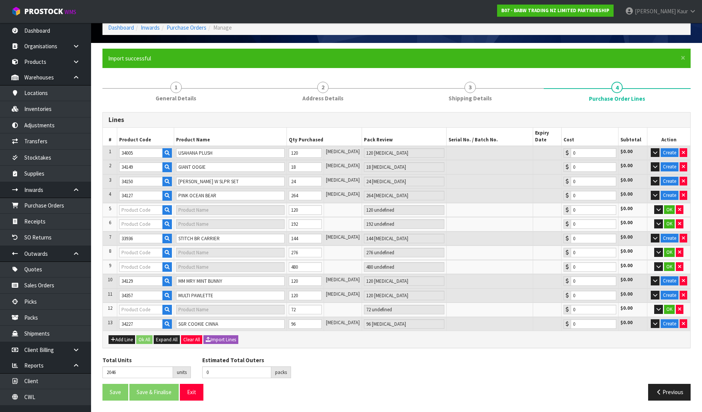
type input "RED RAPTOR"
type input "23 CTN"
type input "0.00"
type input "28682"
type input "STITCH"
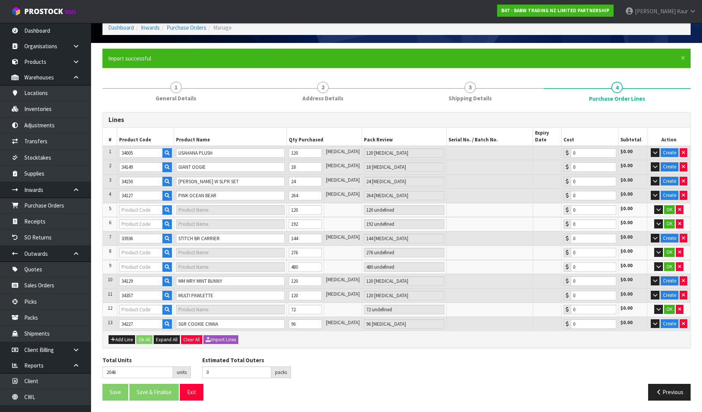
type input "40 CTN"
type input "0.00"
type input "31886"
type input "MM MOV SNTA RNDR"
type input "3 CTN"
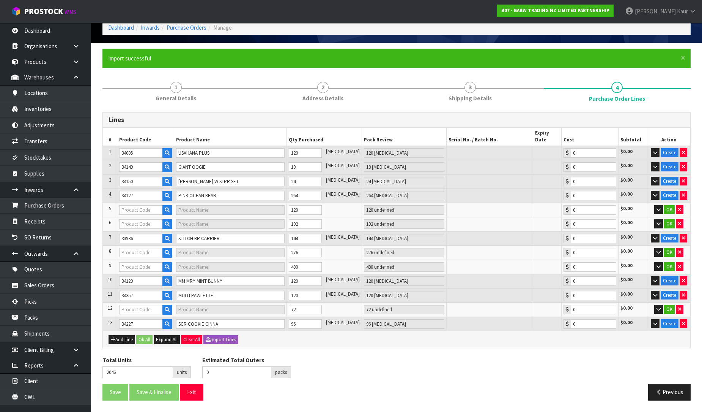
type input "0.00"
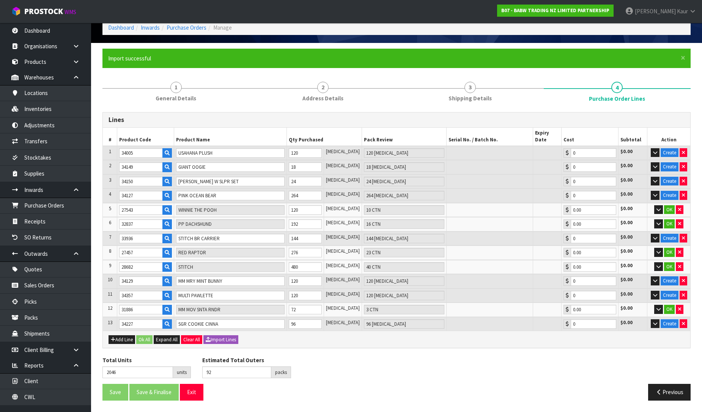
scroll to position [29, 0]
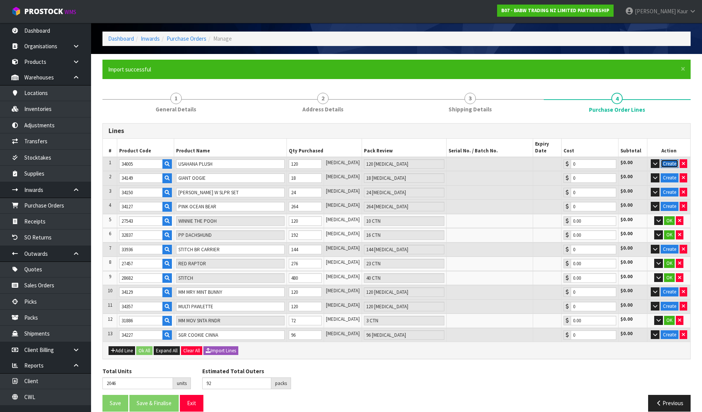
click at [673, 159] on button "Create" at bounding box center [670, 163] width 18 height 9
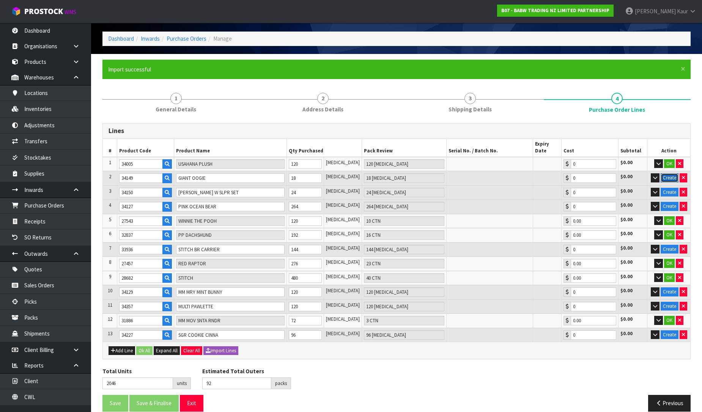
click at [667, 173] on button "Create" at bounding box center [670, 177] width 18 height 9
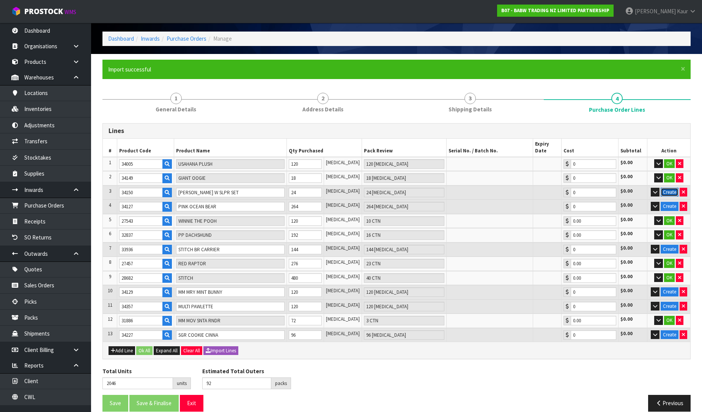
click at [668, 188] on button "Create" at bounding box center [670, 192] width 18 height 9
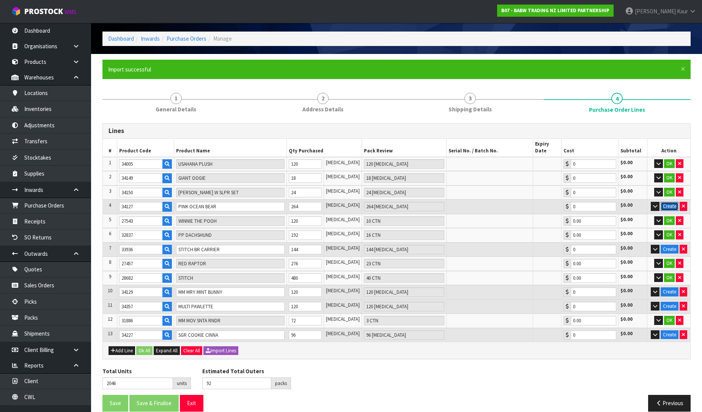
click at [669, 202] on button "Create" at bounding box center [670, 206] width 18 height 9
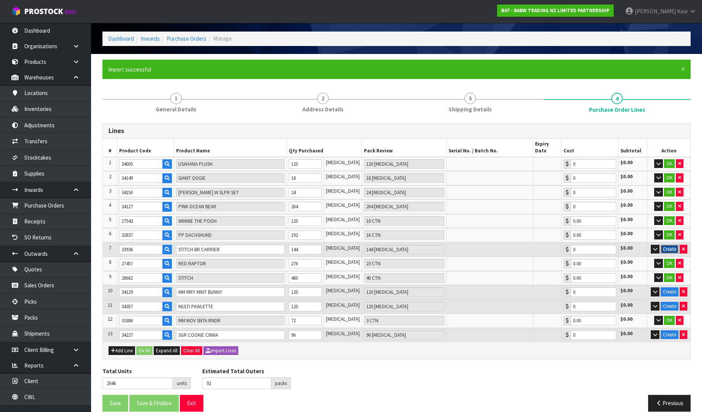
click at [673, 244] on button "Create" at bounding box center [670, 248] width 18 height 9
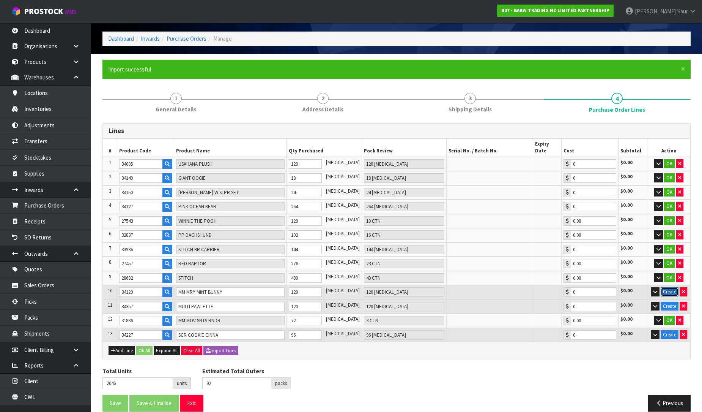
click at [673, 287] on button "Create" at bounding box center [670, 291] width 18 height 9
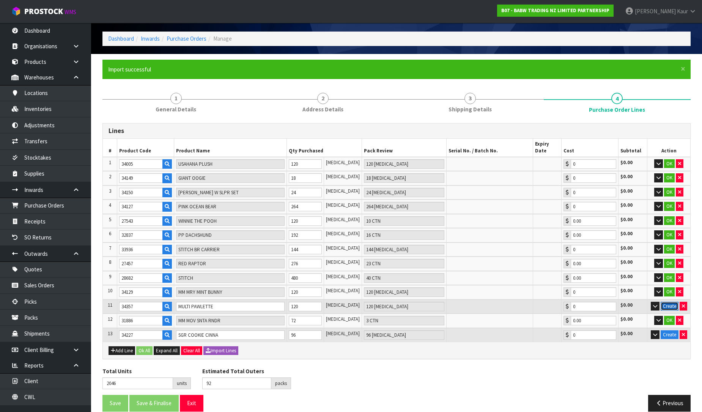
click at [673, 301] on button "Create" at bounding box center [670, 305] width 18 height 9
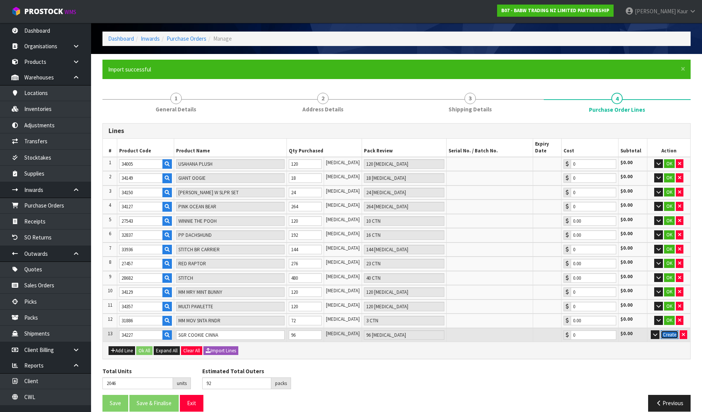
click at [669, 330] on button "Create" at bounding box center [670, 334] width 18 height 9
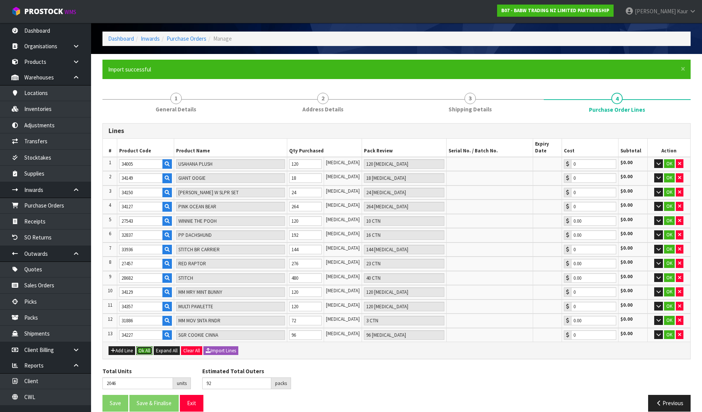
click at [149, 346] on button "Ok All" at bounding box center [144, 350] width 16 height 9
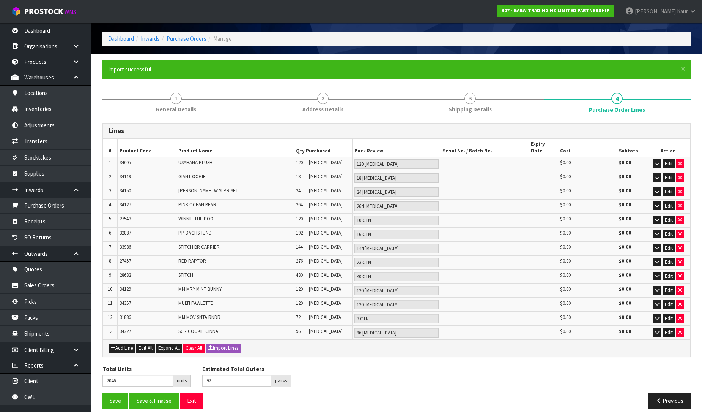
scroll to position [25, 0]
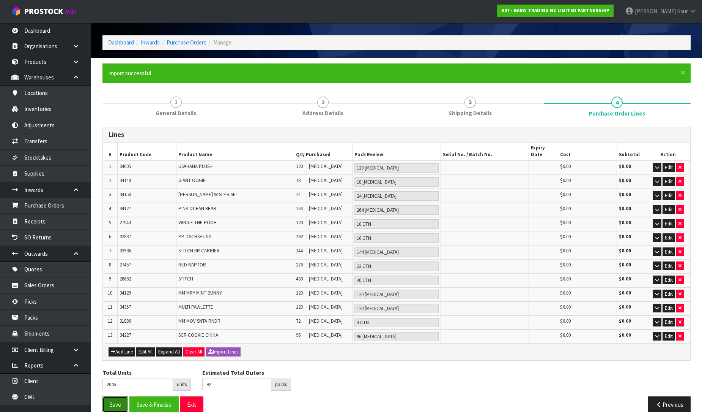
click at [110, 396] on button "Save" at bounding box center [116, 404] width 26 height 16
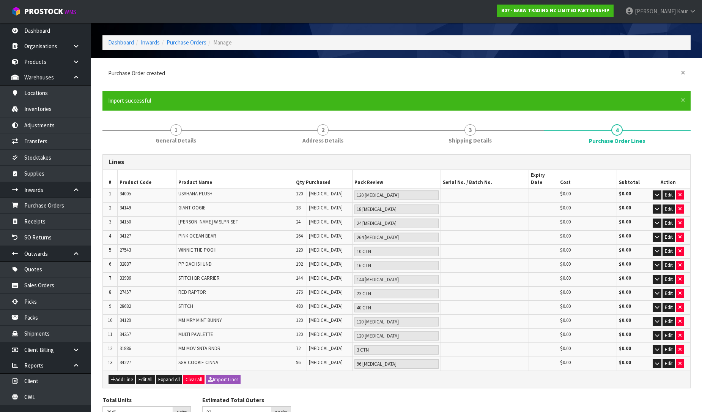
scroll to position [0, 0]
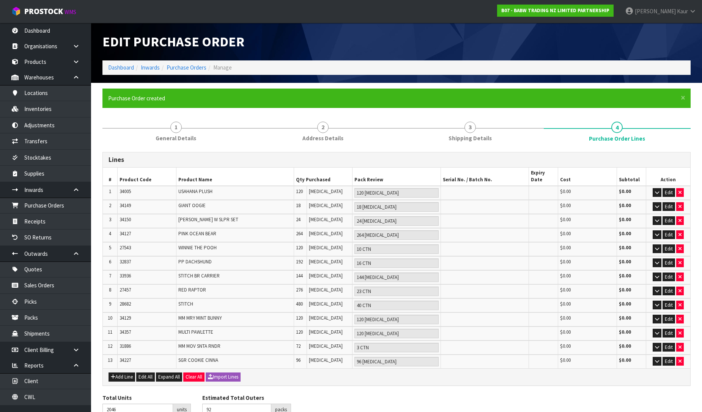
type input "0"
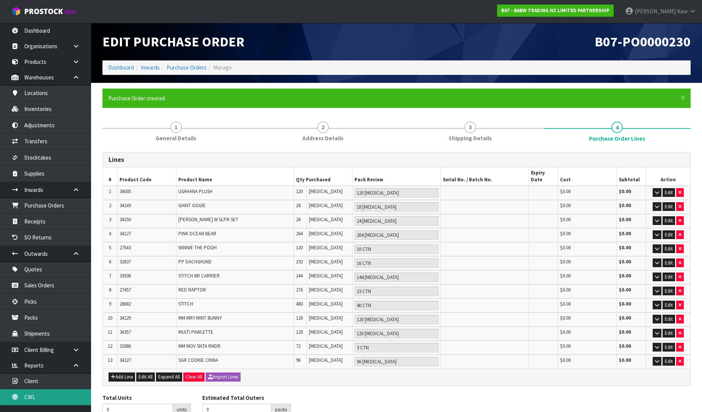
click at [32, 400] on link "CWL" at bounding box center [45, 397] width 91 height 16
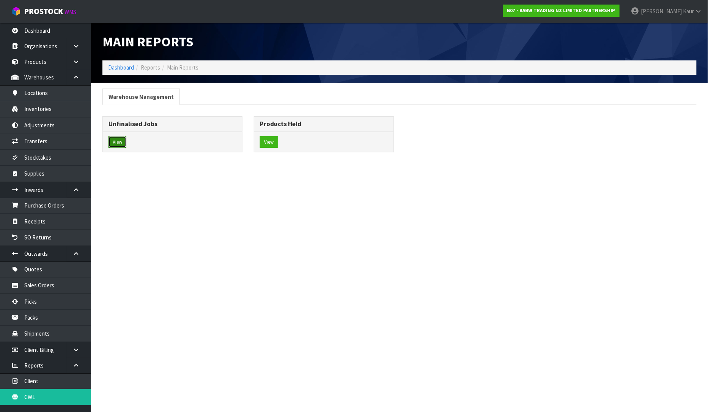
click at [118, 141] on button "View" at bounding box center [118, 142] width 18 height 12
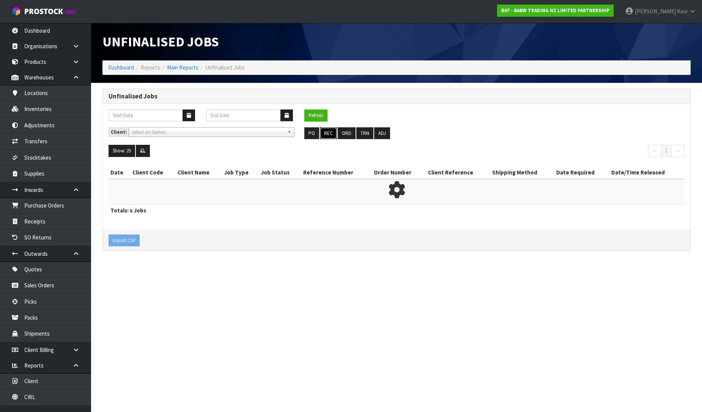
click at [327, 130] on button "REC" at bounding box center [328, 133] width 17 height 12
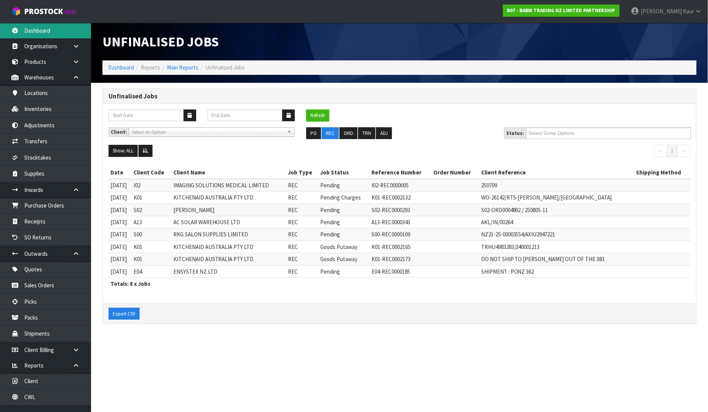
click at [32, 36] on link "Dashboard" at bounding box center [45, 31] width 91 height 16
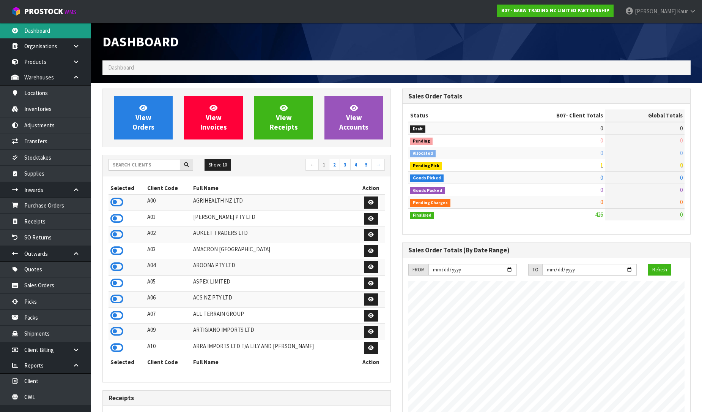
scroll to position [575, 300]
click at [125, 170] on input "text" at bounding box center [145, 165] width 72 height 12
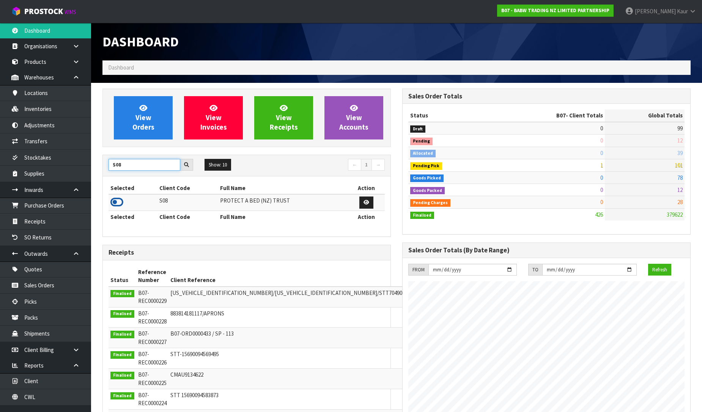
type input "S08"
click at [117, 204] on icon at bounding box center [116, 201] width 13 height 11
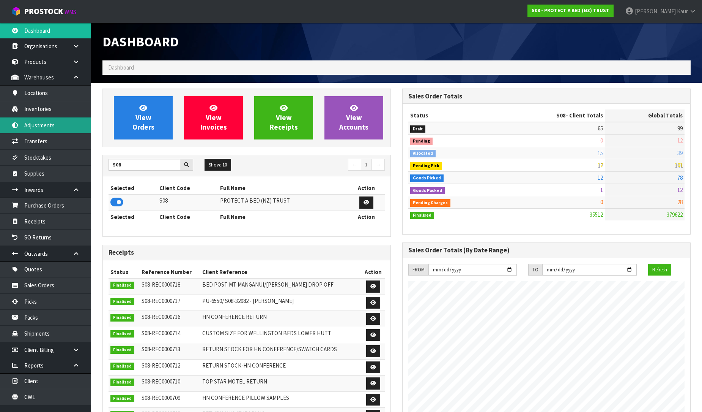
click at [57, 117] on link "Adjustments" at bounding box center [45, 125] width 91 height 16
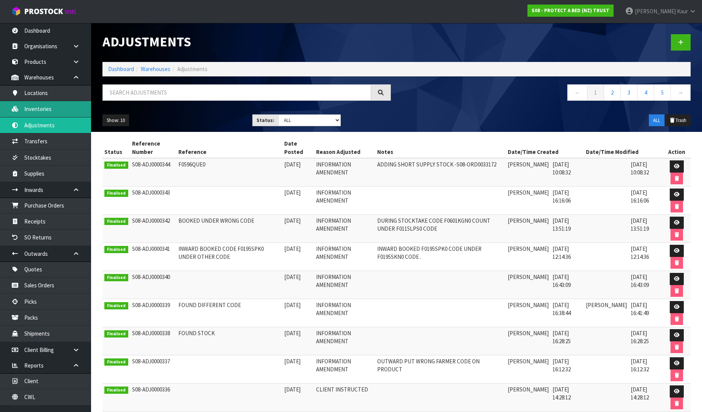
click at [52, 109] on link "Inventories" at bounding box center [45, 109] width 91 height 16
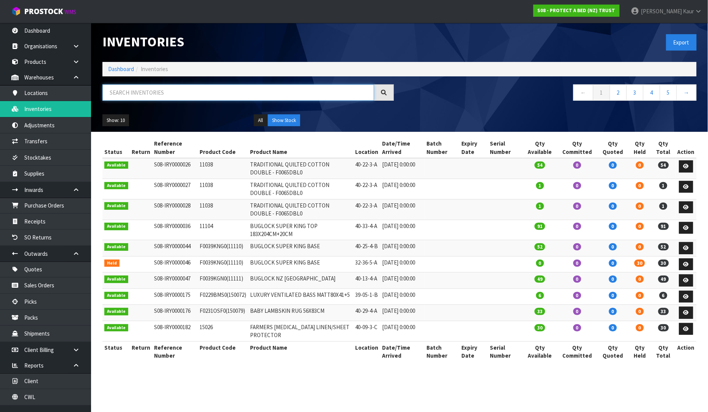
click at [158, 96] on input "text" at bounding box center [239, 92] width 272 height 16
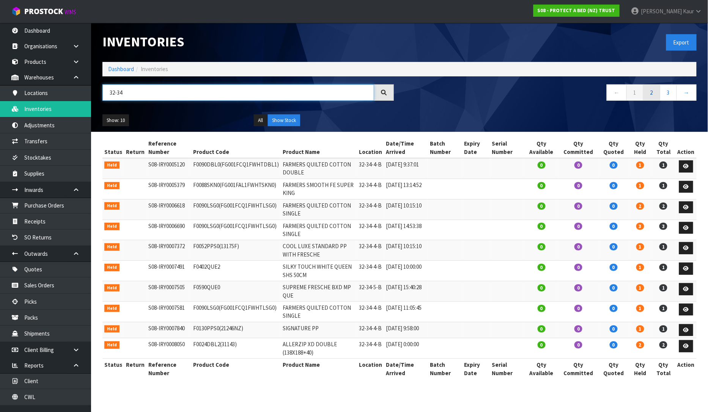
type input "32-34"
click at [654, 93] on link "2" at bounding box center [651, 92] width 17 height 16
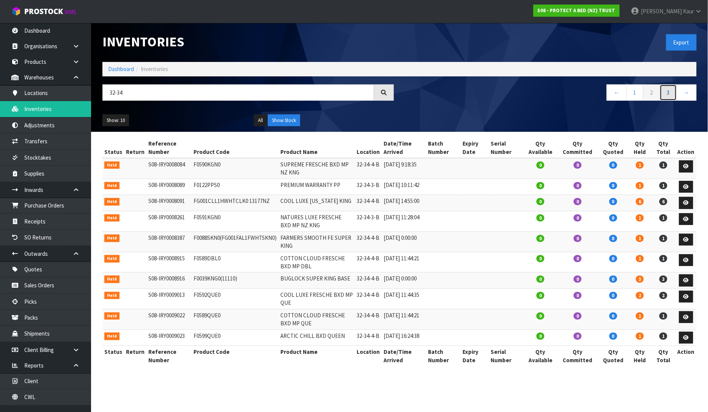
click at [673, 89] on link "3" at bounding box center [668, 92] width 17 height 16
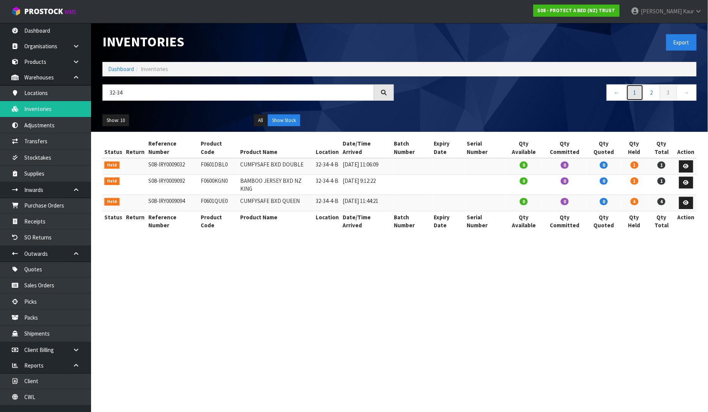
click at [629, 92] on link "1" at bounding box center [635, 92] width 17 height 16
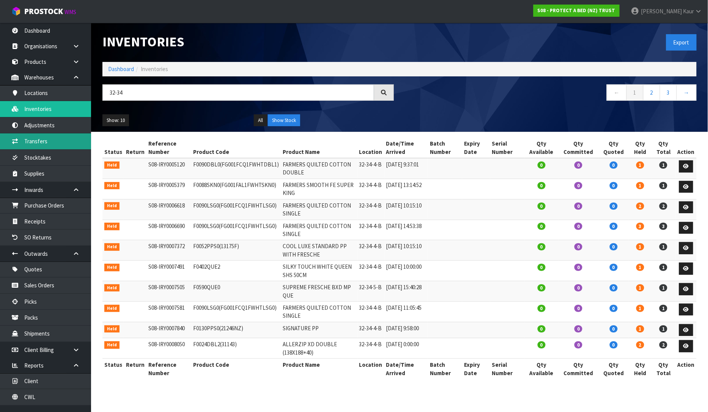
click at [39, 143] on link "Transfers" at bounding box center [45, 141] width 91 height 16
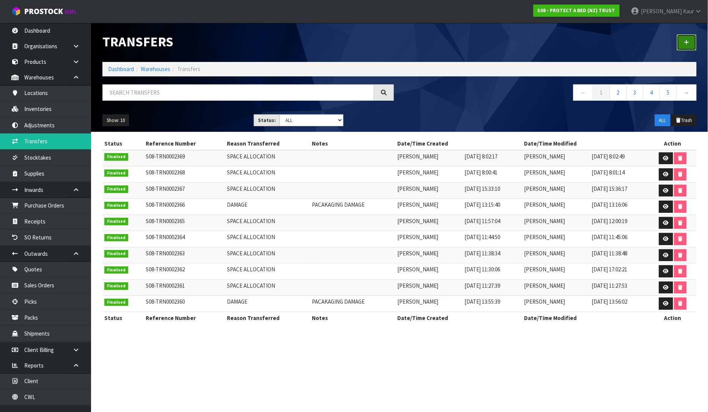
click at [690, 36] on link at bounding box center [687, 42] width 20 height 16
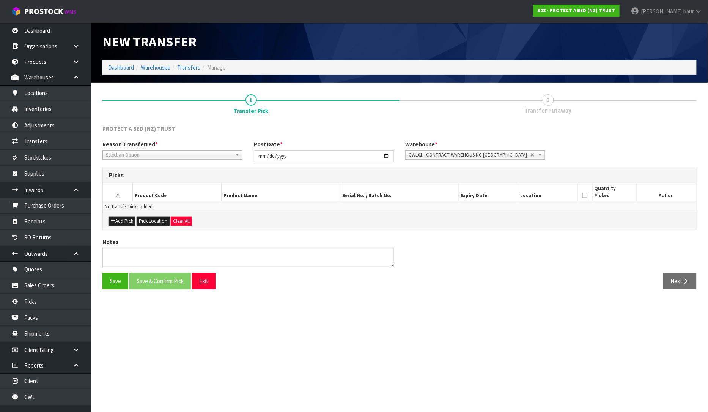
click at [119, 156] on span "Select an Option" at bounding box center [169, 154] width 126 height 9
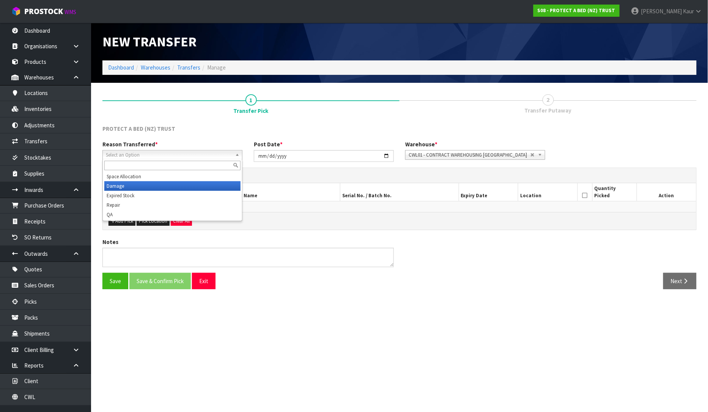
click at [117, 190] on li "Damage" at bounding box center [172, 185] width 136 height 9
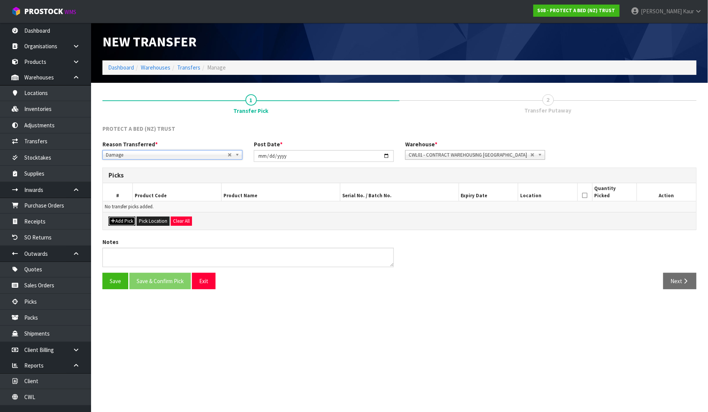
click at [133, 219] on button "Add Pick" at bounding box center [122, 220] width 27 height 9
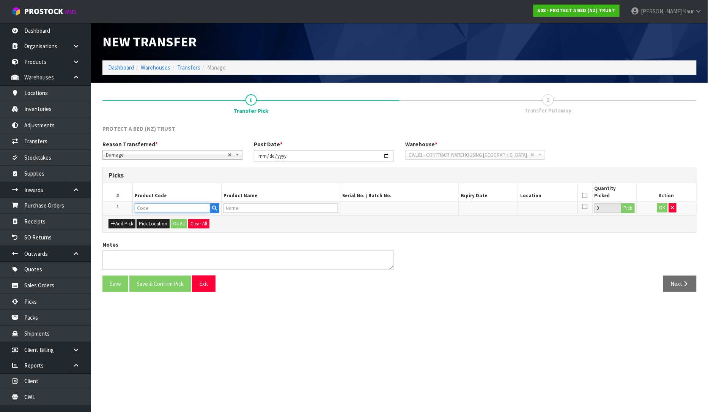
click at [145, 209] on input "text" at bounding box center [173, 207] width 76 height 9
type input "F0592QU"
click at [161, 224] on link "F0592QU E0" at bounding box center [165, 220] width 60 height 10
type input "F0592QUE0"
type input "COOL LUXE FRESCHE BXD MP QUE"
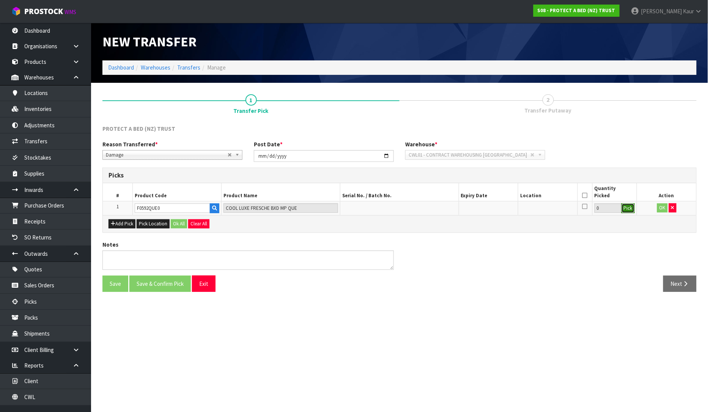
click at [628, 209] on button "Pick" at bounding box center [628, 208] width 13 height 10
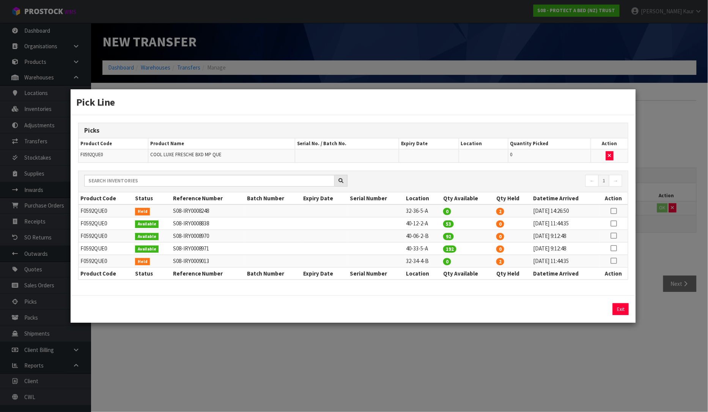
click at [614, 224] on icon at bounding box center [614, 223] width 6 height 0
drag, startPoint x: 502, startPoint y: 313, endPoint x: 475, endPoint y: 315, distance: 26.3
click at [475, 315] on div "53 Assign Pick Exit" at bounding box center [354, 308] width 566 height 27
type input "1"
click at [595, 308] on button "Assign Pick" at bounding box center [595, 309] width 31 height 12
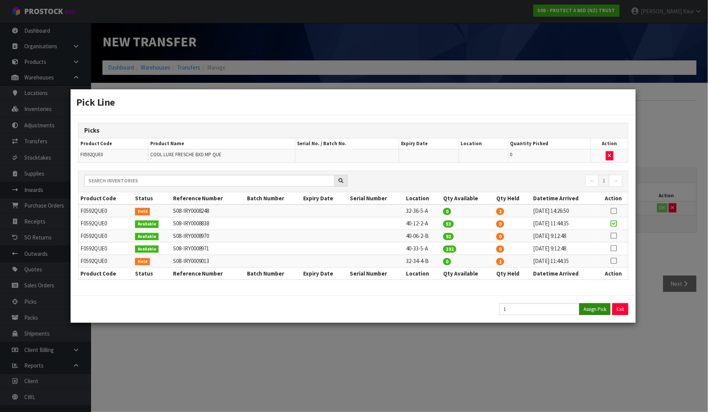
type input "1"
click at [594, 339] on div "Pick Line Picks Product Code Product Name Serial No. / Batch No. Expiry Date Lo…" at bounding box center [354, 206] width 708 height 412
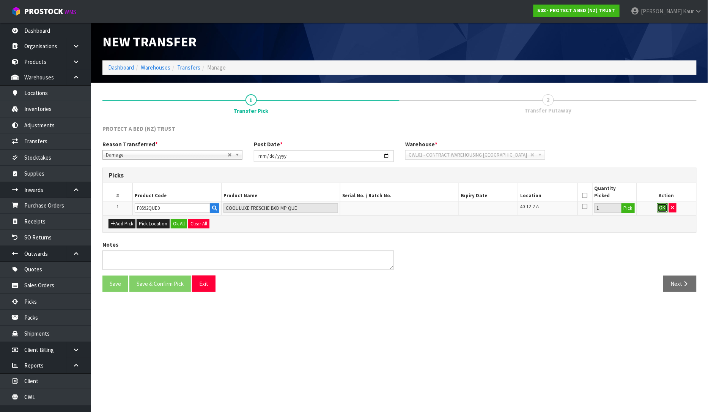
click at [660, 205] on button "OK" at bounding box center [663, 207] width 11 height 9
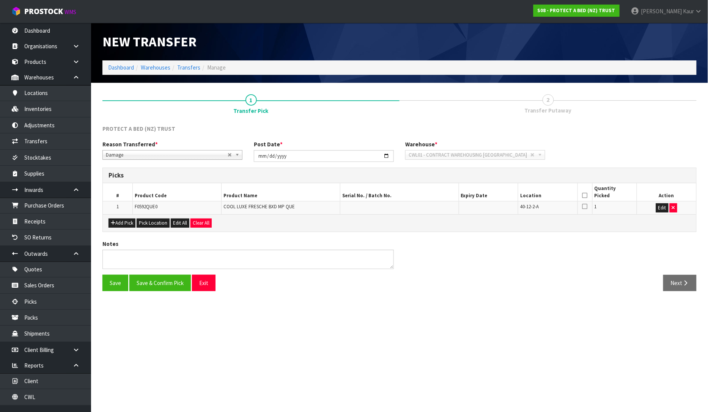
click at [584, 196] on icon at bounding box center [585, 195] width 5 height 0
click at [154, 259] on textarea at bounding box center [249, 258] width 292 height 19
click at [156, 288] on button "Save & Confirm Pick" at bounding box center [160, 282] width 62 height 16
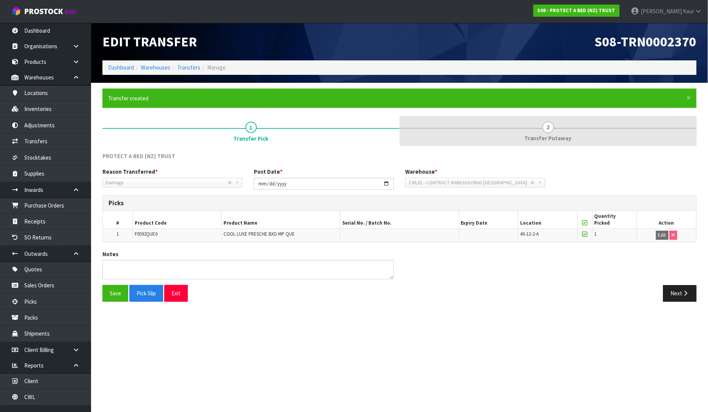
click at [563, 137] on span "Transfer Putaway" at bounding box center [548, 138] width 47 height 8
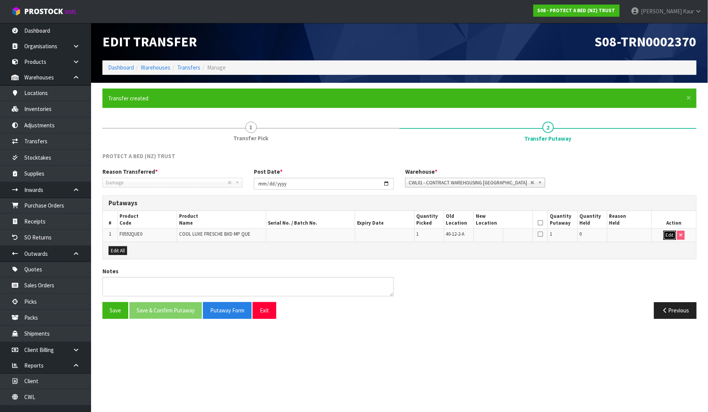
click at [674, 236] on button "Edit" at bounding box center [670, 234] width 13 height 9
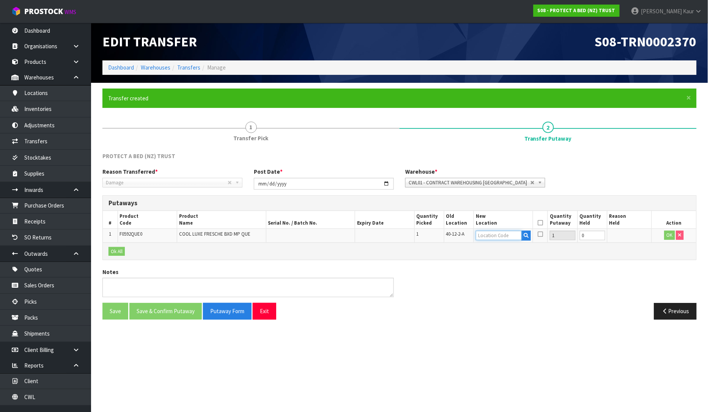
click at [510, 239] on input "text" at bounding box center [499, 234] width 46 height 9
type input "32-34-4"
click at [513, 260] on link "32-34-4 -B" at bounding box center [506, 258] width 60 height 10
type input "32-34-4-B"
type input "1"
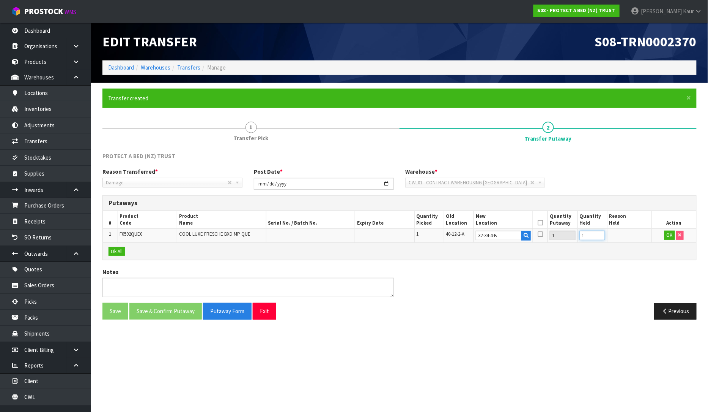
click at [600, 232] on input "1" at bounding box center [592, 234] width 25 height 9
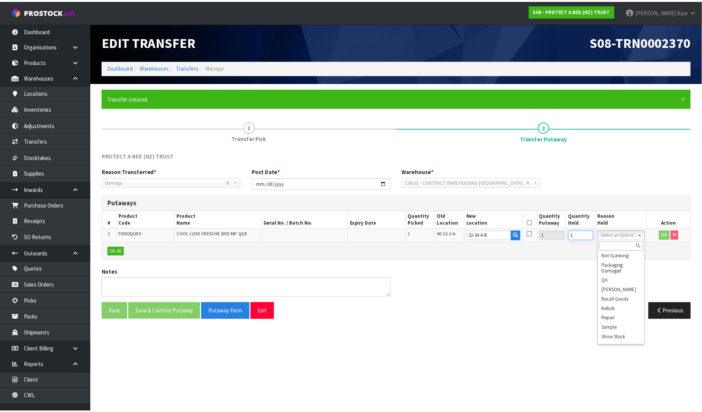
scroll to position [78, 0]
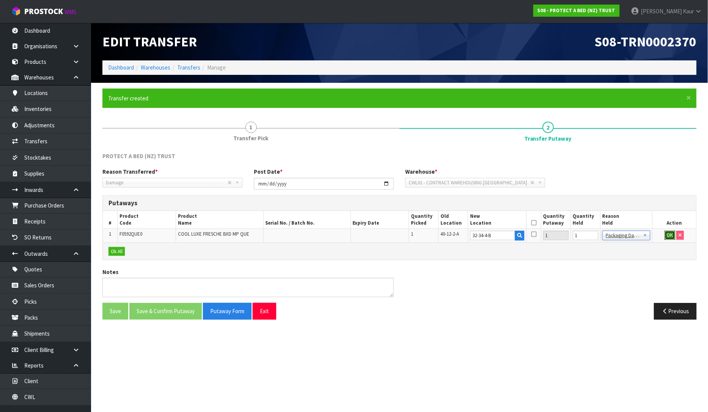
click at [668, 234] on button "OK" at bounding box center [670, 234] width 11 height 9
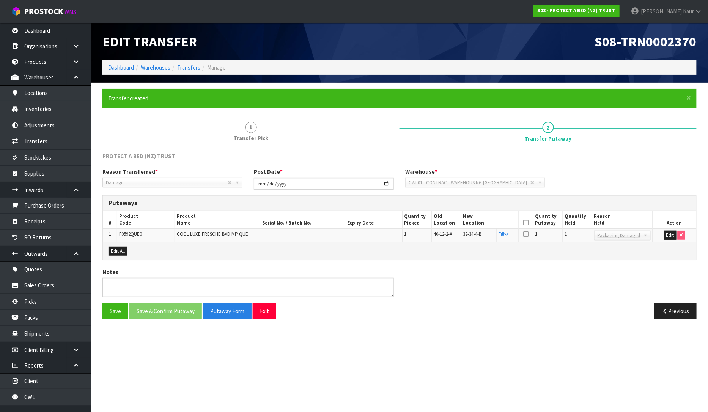
click at [527, 226] on th at bounding box center [526, 220] width 14 height 18
click at [528, 222] on icon at bounding box center [526, 222] width 5 height 0
click at [157, 308] on button "Save & Confirm Putaway" at bounding box center [165, 311] width 73 height 16
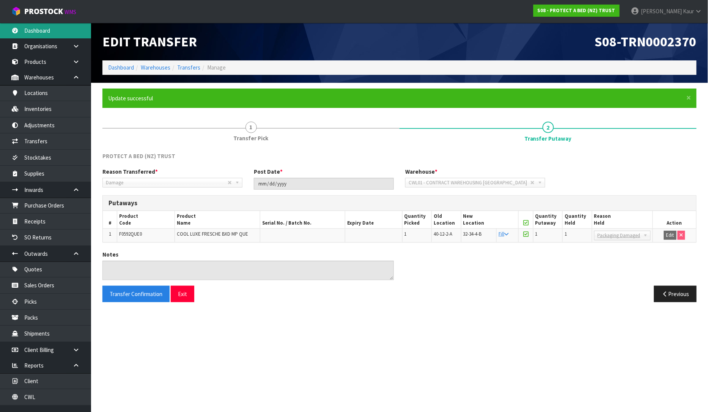
click at [58, 29] on link "Dashboard" at bounding box center [45, 31] width 91 height 16
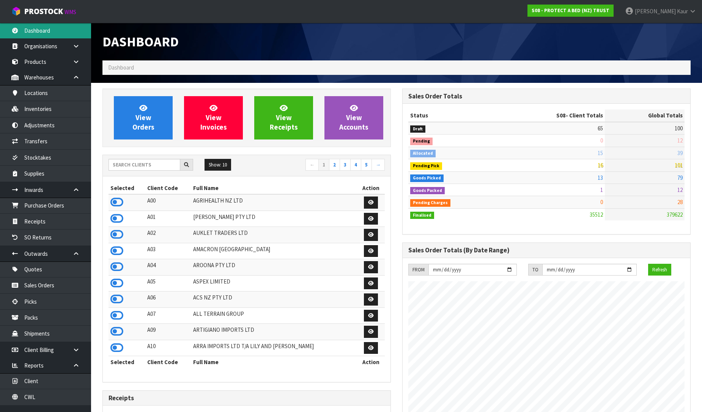
scroll to position [575, 300]
click at [671, 9] on span "[PERSON_NAME]" at bounding box center [655, 11] width 41 height 7
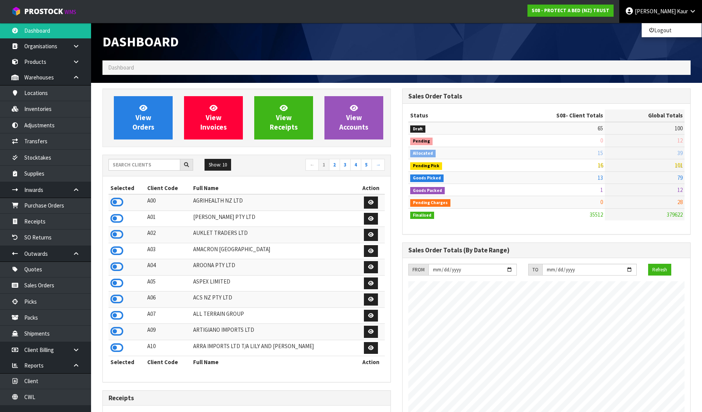
click at [610, 46] on div "Dashboard" at bounding box center [397, 42] width 600 height 38
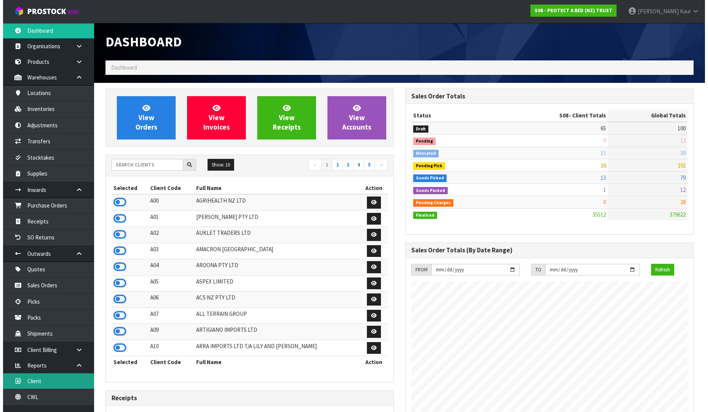
scroll to position [9, 0]
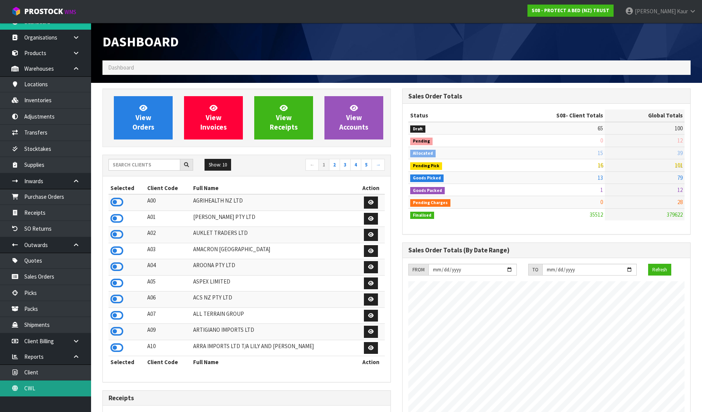
click at [33, 386] on link "CWL" at bounding box center [45, 388] width 91 height 16
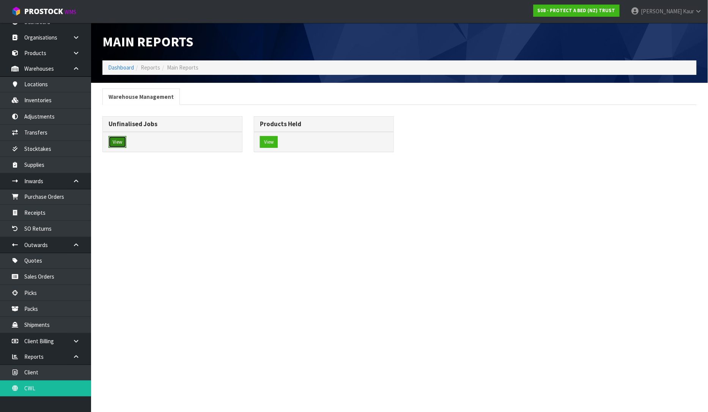
click at [111, 145] on button "View" at bounding box center [118, 142] width 18 height 12
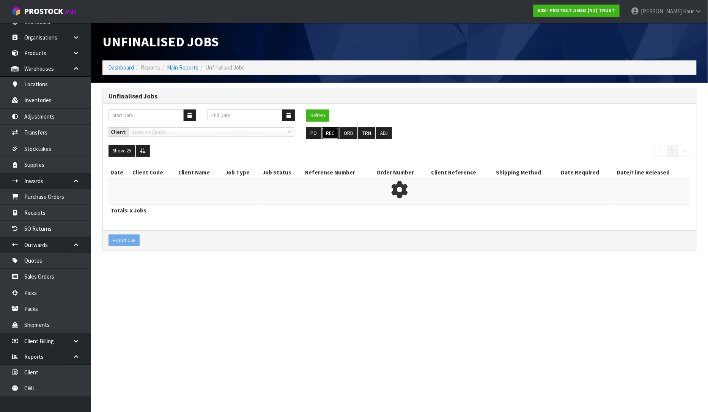
click at [333, 134] on button "REC" at bounding box center [330, 133] width 17 height 12
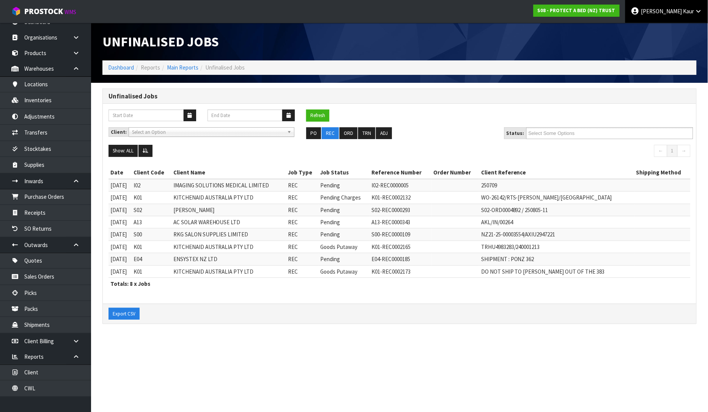
click at [686, 11] on span "Kaur" at bounding box center [688, 11] width 11 height 7
click at [538, 43] on div "Unfinalised Jobs" at bounding box center [400, 42] width 606 height 38
click at [689, 27] on div at bounding box center [551, 28] width 303 height 11
click at [701, 10] on icon at bounding box center [699, 11] width 7 height 6
click at [676, 30] on link "Logout" at bounding box center [678, 30] width 60 height 10
